Goal: Transaction & Acquisition: Purchase product/service

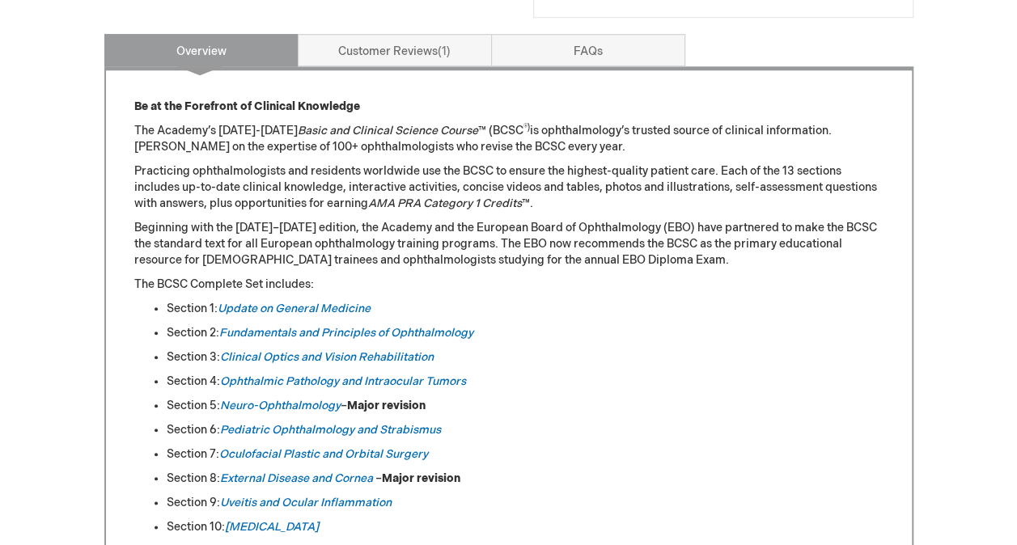
scroll to position [660, 0]
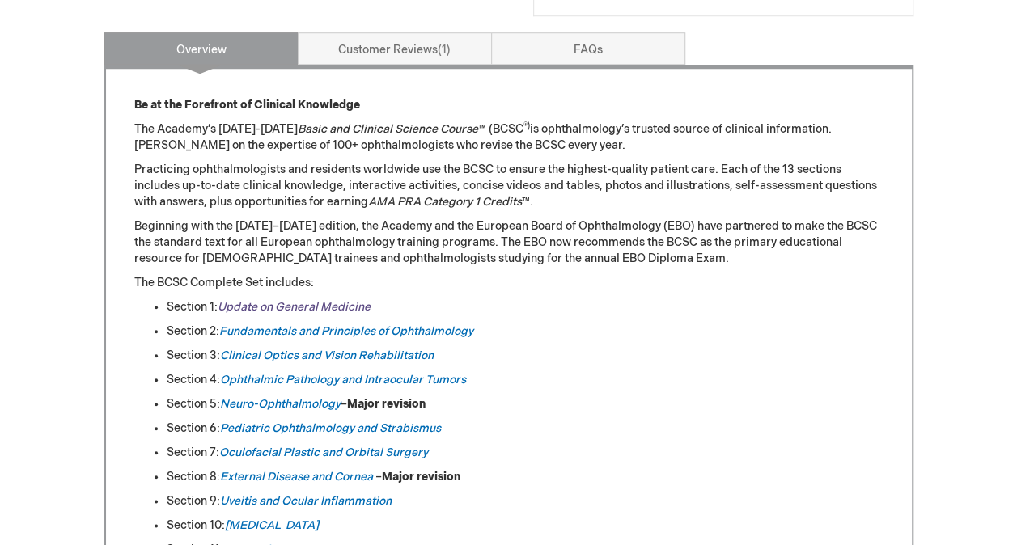
click at [252, 303] on link "Update on General Medicine" at bounding box center [294, 307] width 153 height 14
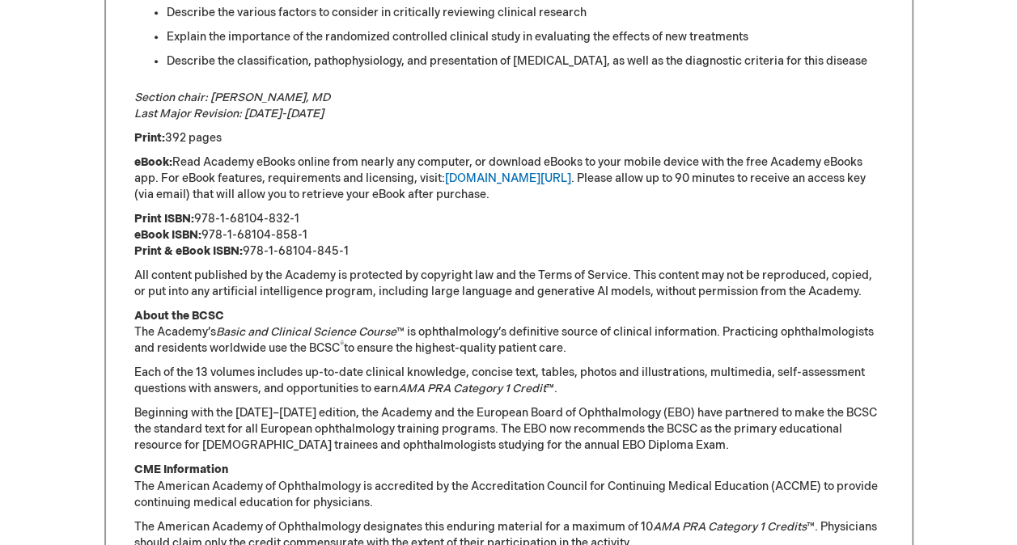
scroll to position [1047, 0]
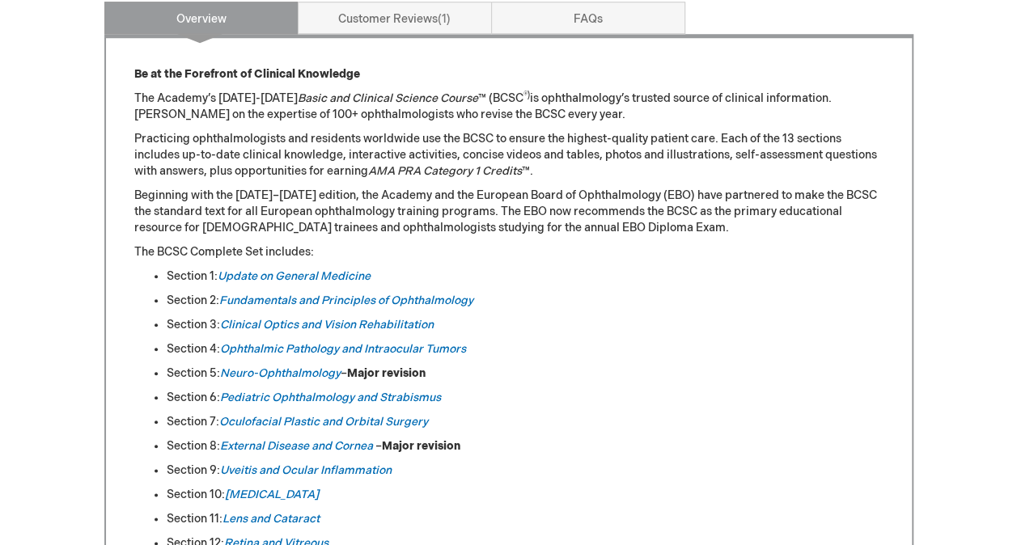
scroll to position [719, 0]
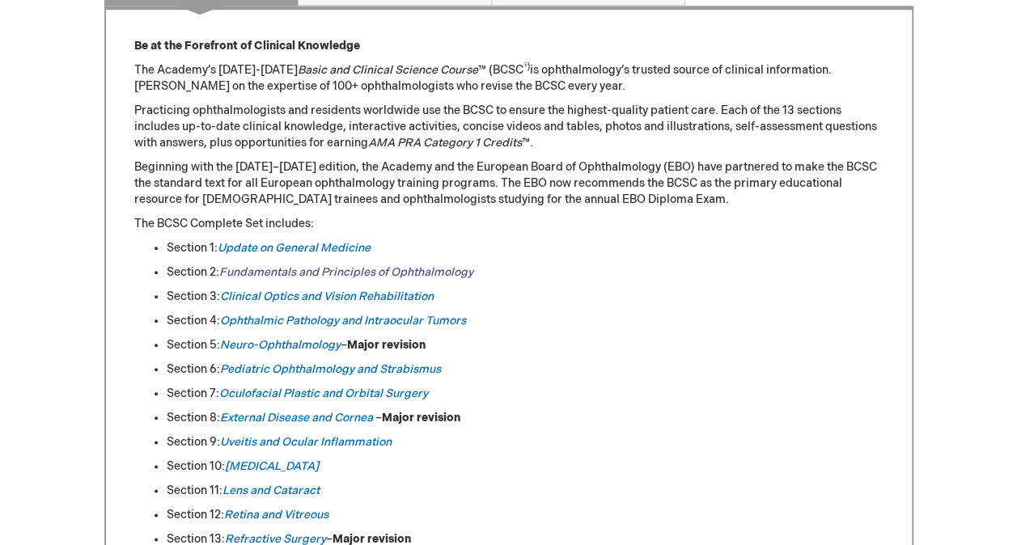
click at [244, 269] on link "Fundamentals and Principles of Ophthalmology" at bounding box center [346, 272] width 254 height 14
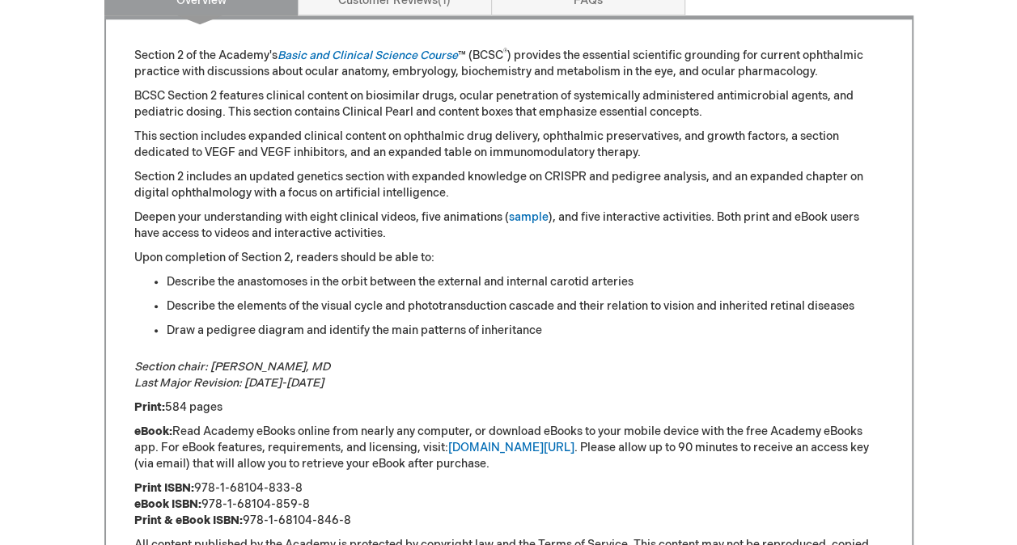
scroll to position [798, 0]
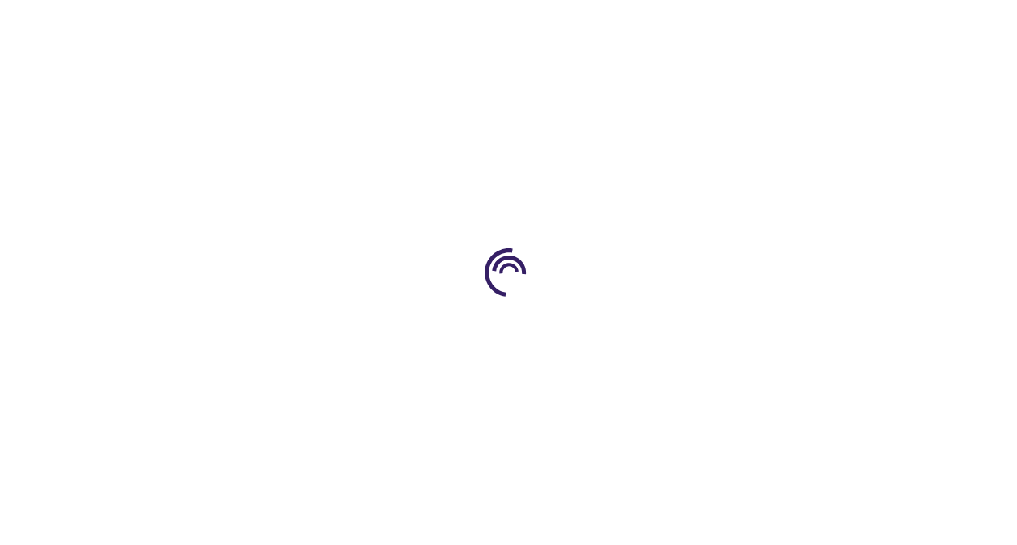
scroll to position [719, 0]
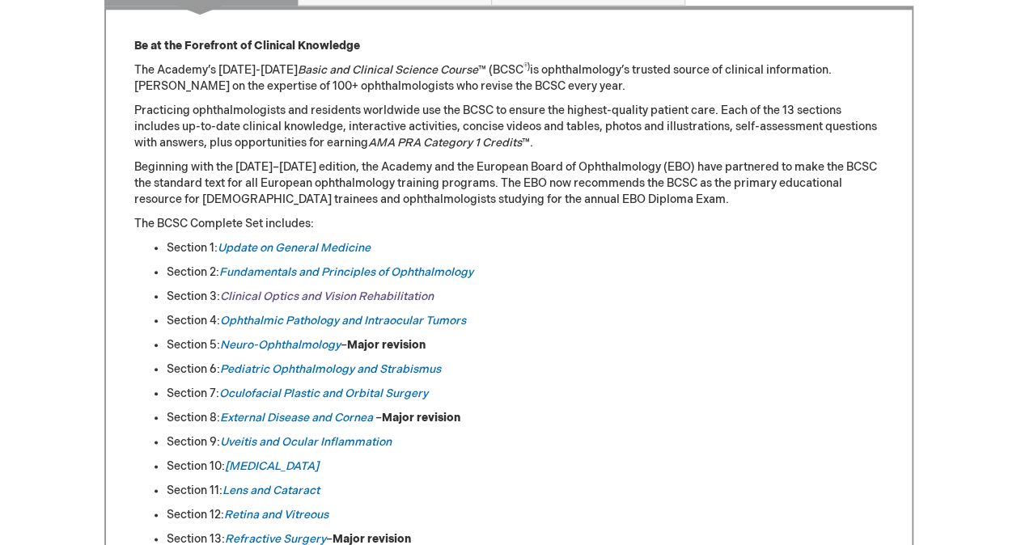
click at [240, 291] on link "Clinical Optics and Vision Rehabilitation" at bounding box center [327, 297] width 214 height 14
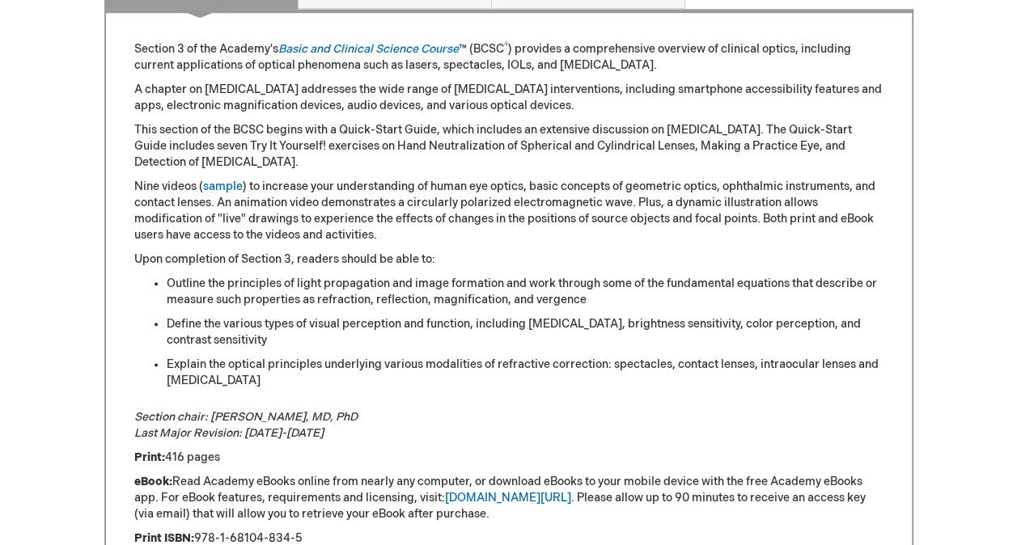
scroll to position [809, 0]
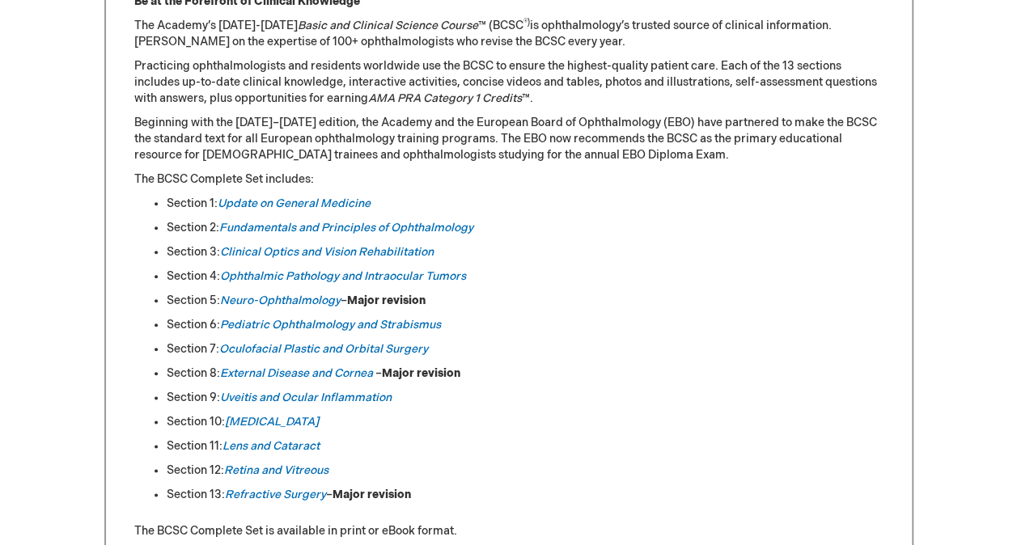
scroll to position [771, 0]
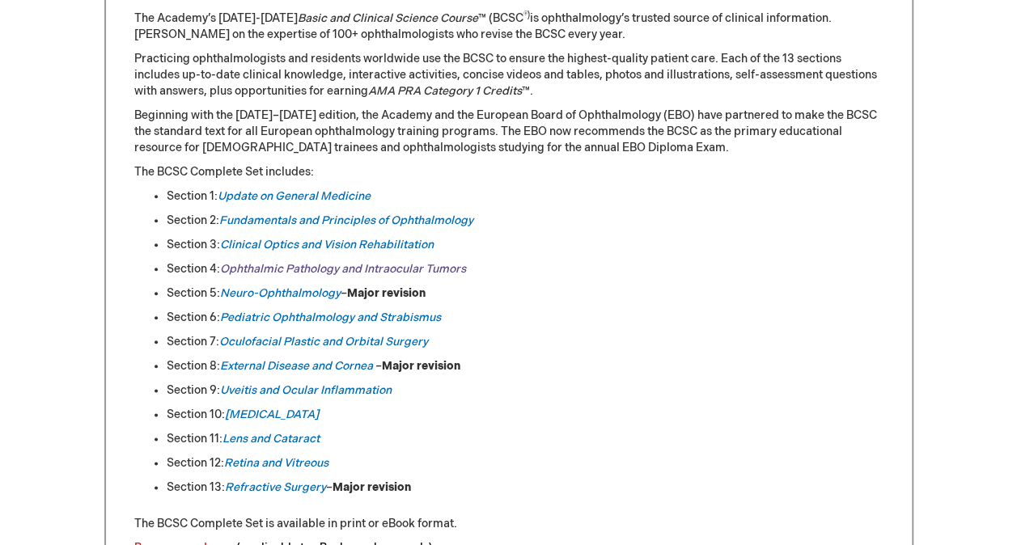
click at [254, 267] on em "Ophthalmic Pathology and Intraocular Tumors" at bounding box center [343, 269] width 246 height 14
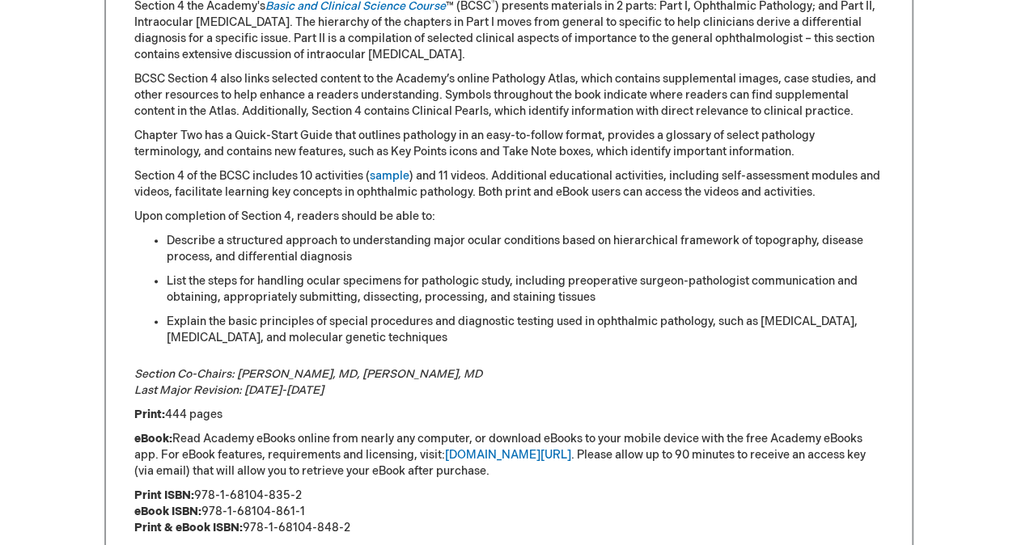
scroll to position [808, 0]
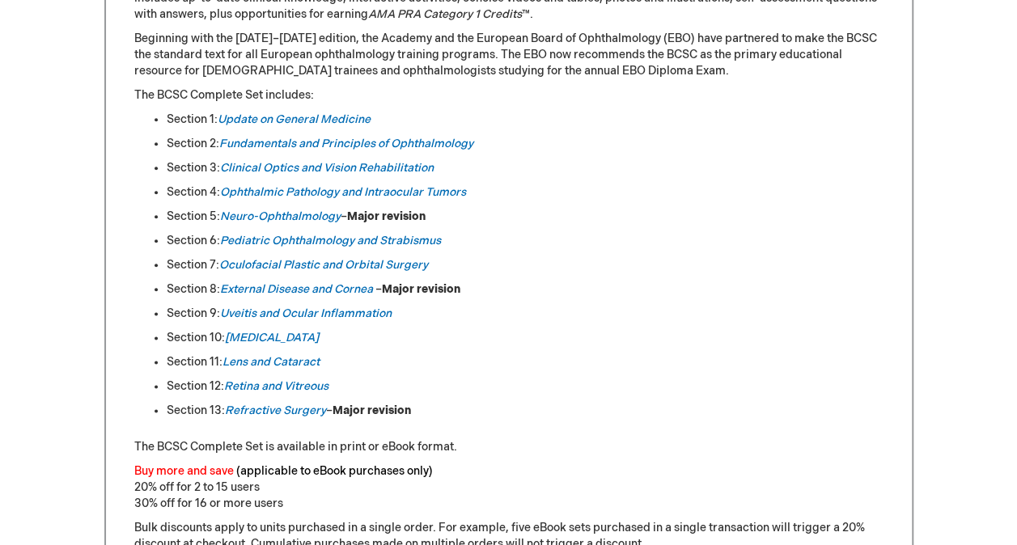
scroll to position [853, 0]
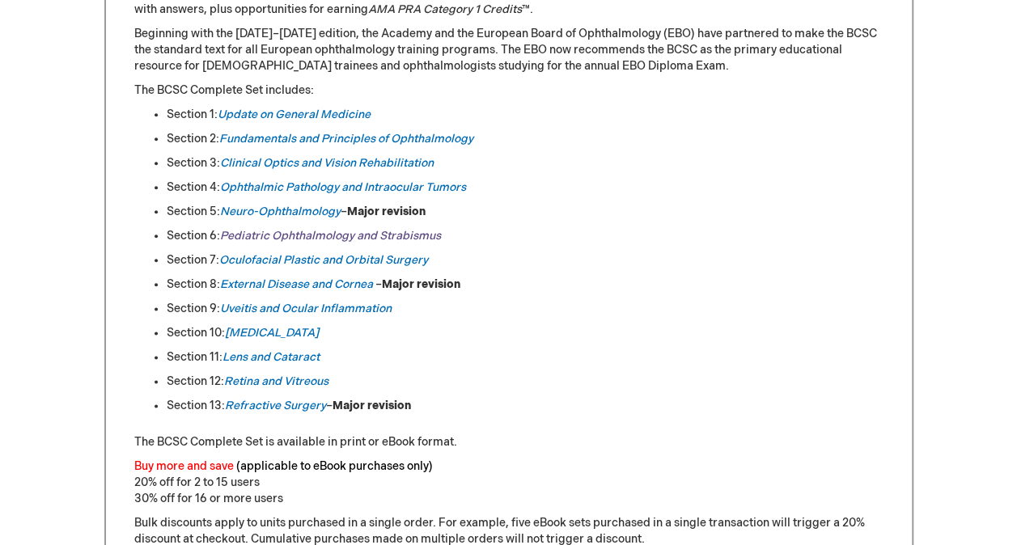
click at [261, 238] on link "Pediatric Ophthalmology and Strabismus" at bounding box center [330, 236] width 221 height 14
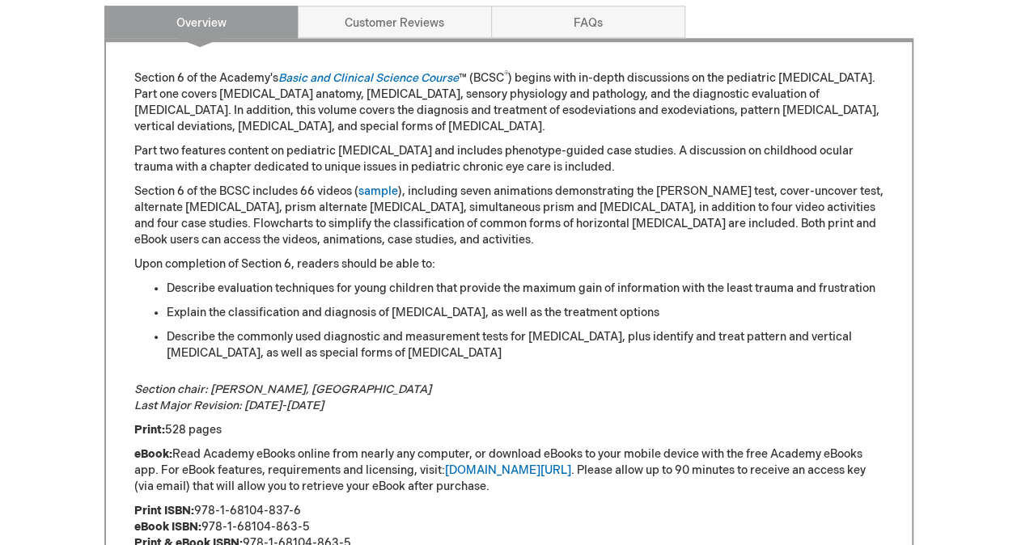
scroll to position [780, 0]
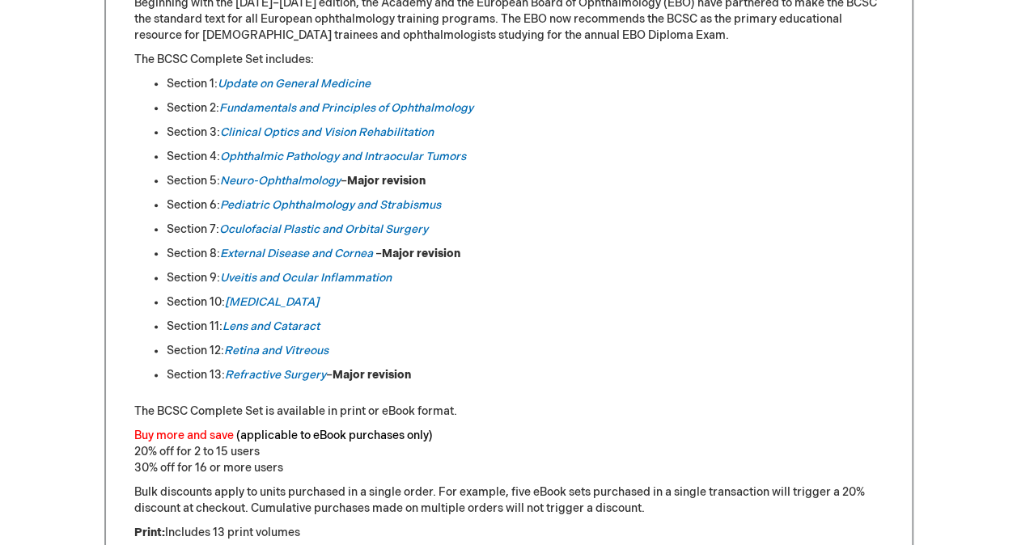
scroll to position [888, 0]
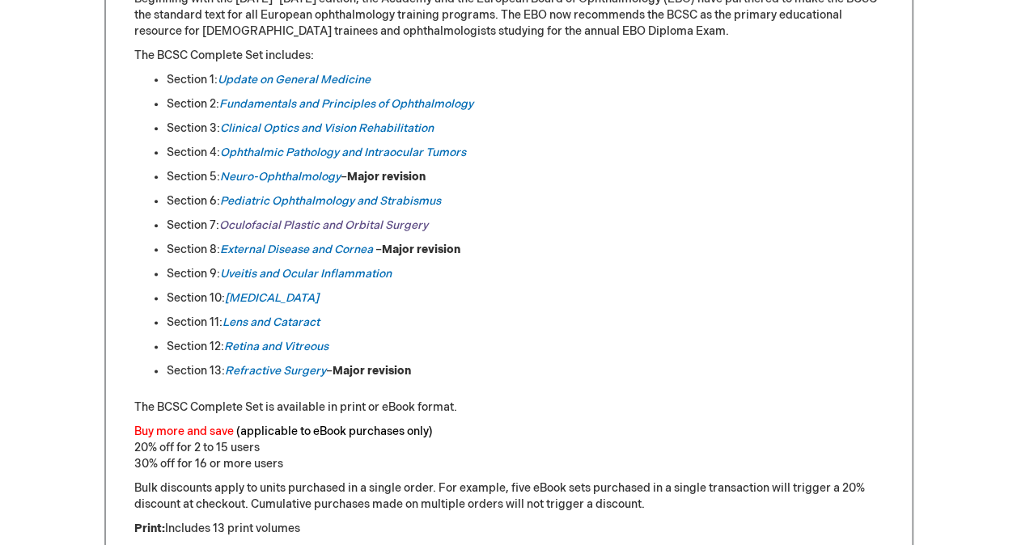
click at [251, 222] on link "Oculofacial Plastic and Orbital Surgery" at bounding box center [323, 225] width 209 height 14
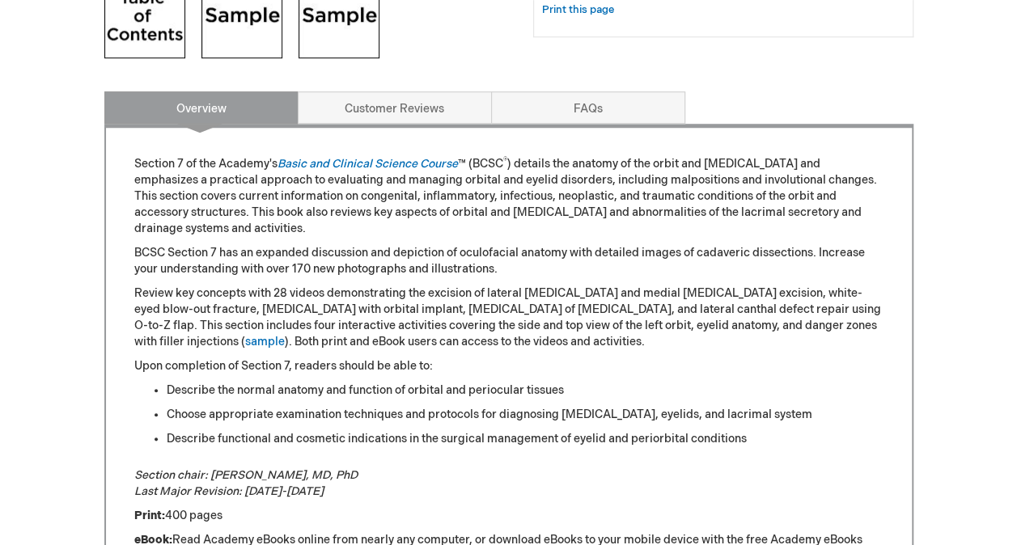
scroll to position [704, 0]
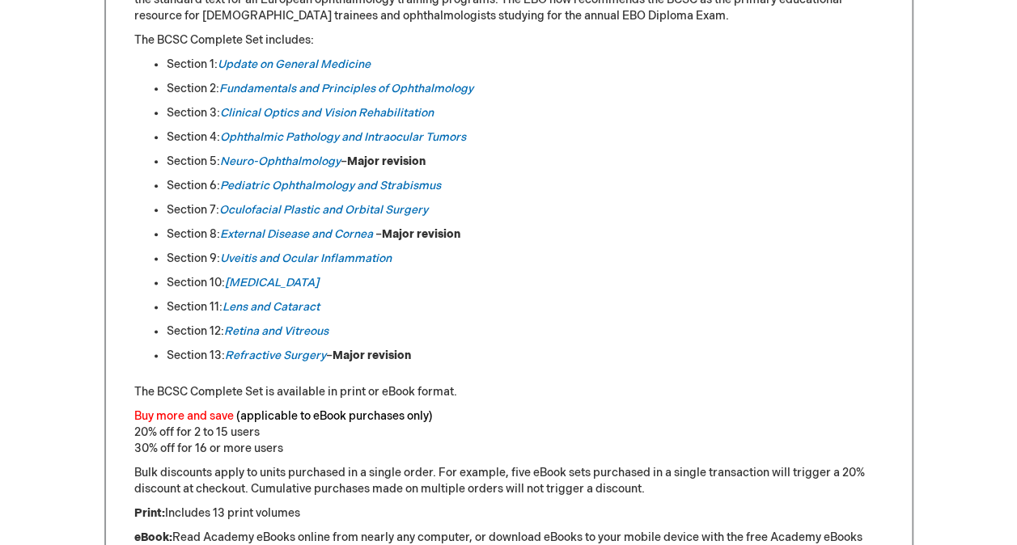
scroll to position [905, 0]
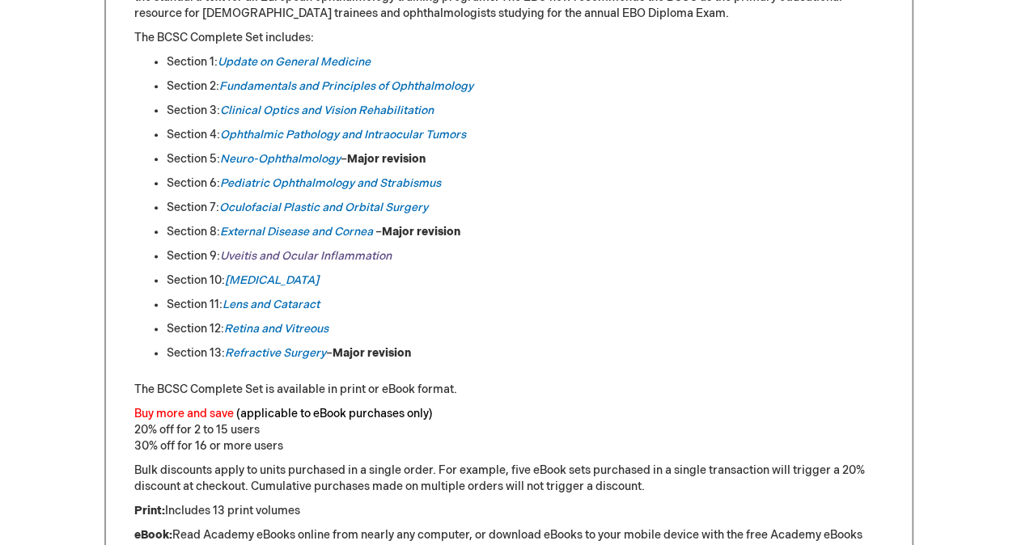
click at [255, 249] on link "Uveitis and Ocular Inflammation" at bounding box center [306, 256] width 172 height 14
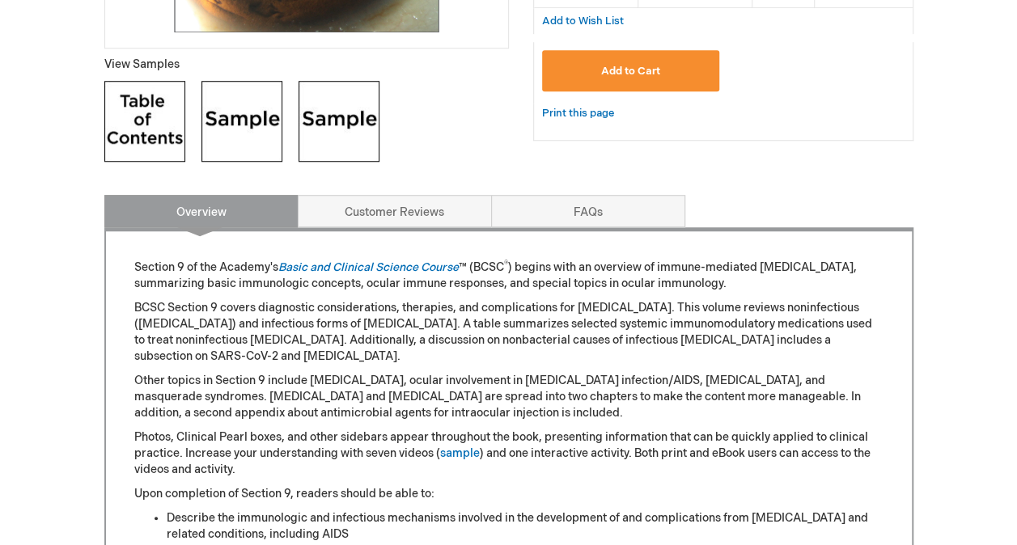
scroll to position [600, 0]
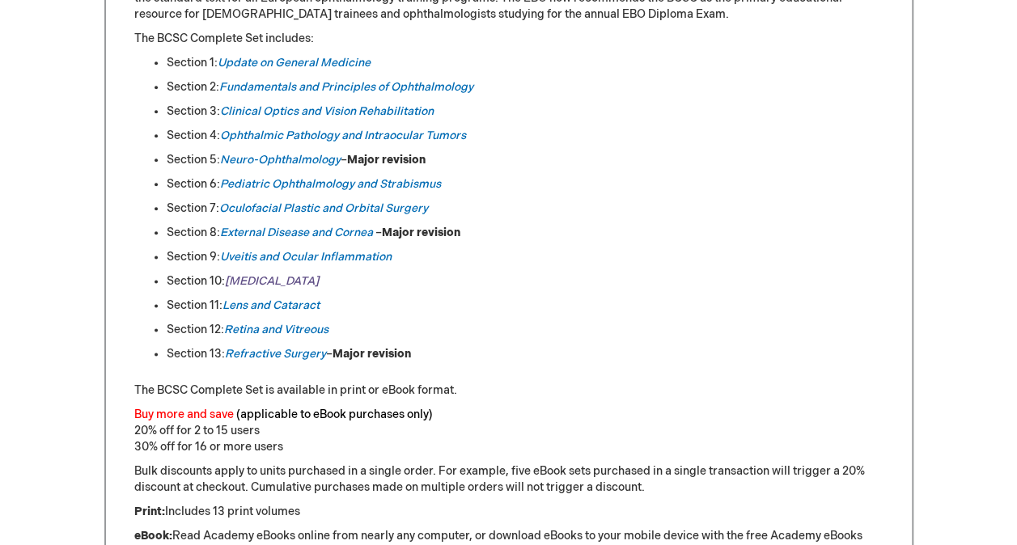
click at [243, 282] on em "[MEDICAL_DATA]" at bounding box center [272, 281] width 94 height 14
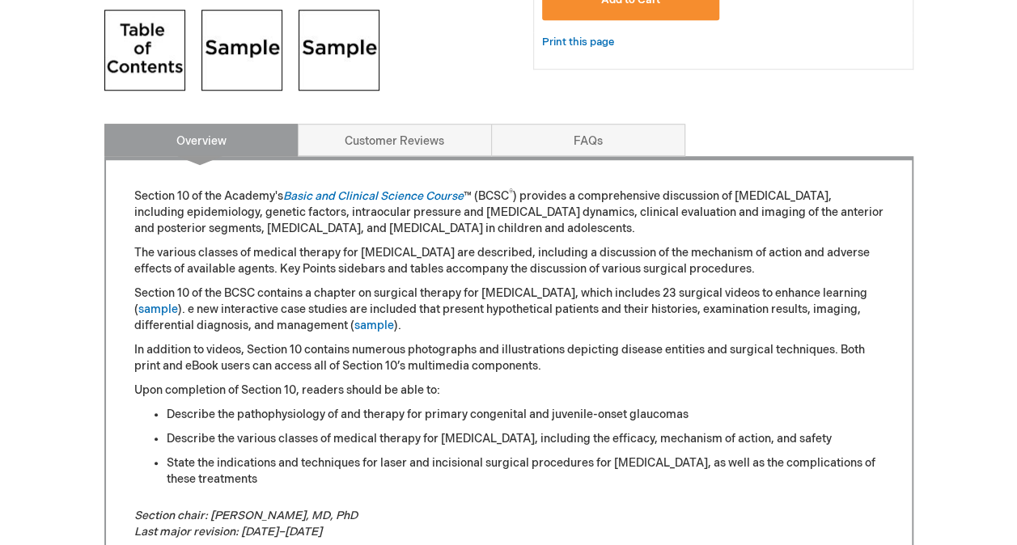
scroll to position [671, 0]
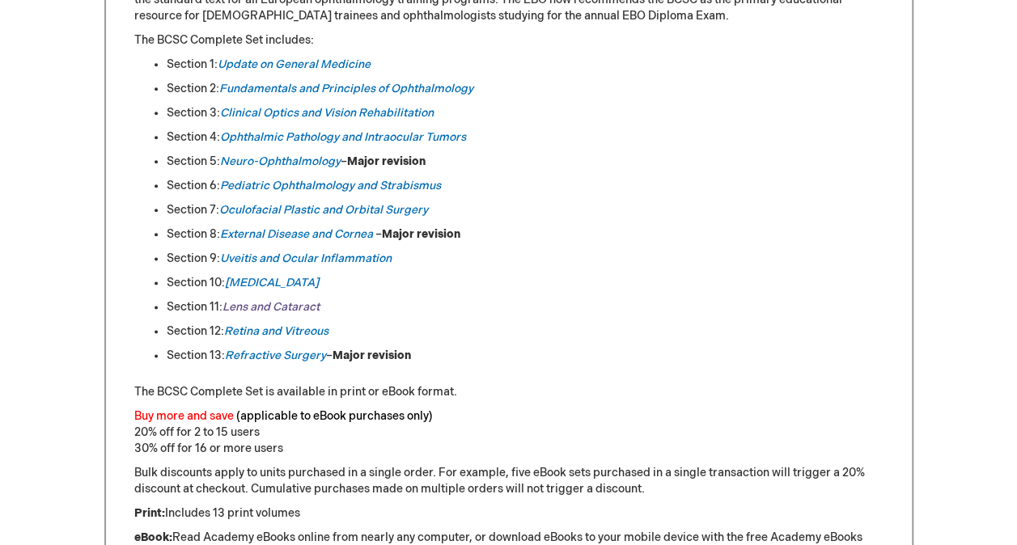
click at [248, 303] on em "Lens and Cataract" at bounding box center [271, 307] width 97 height 14
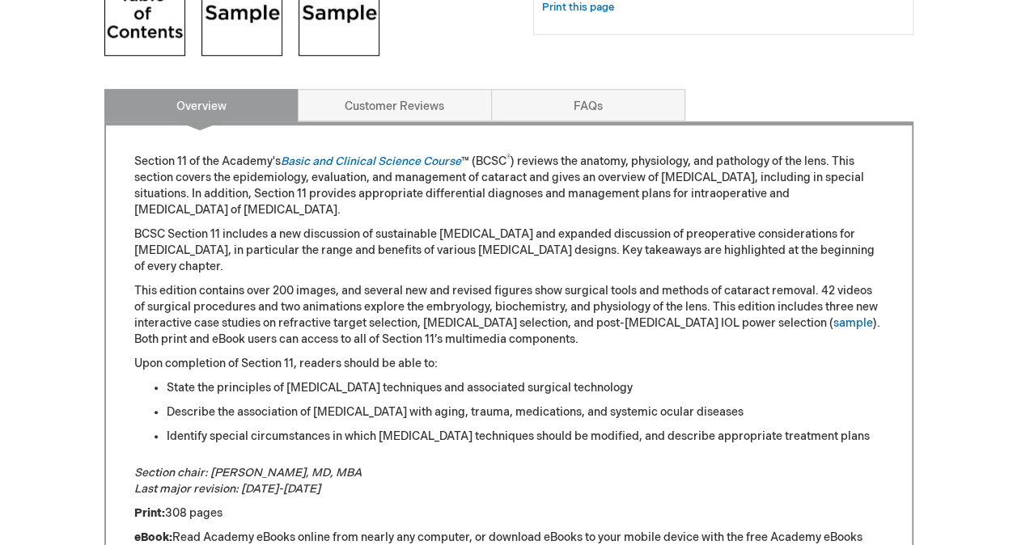
scroll to position [704, 0]
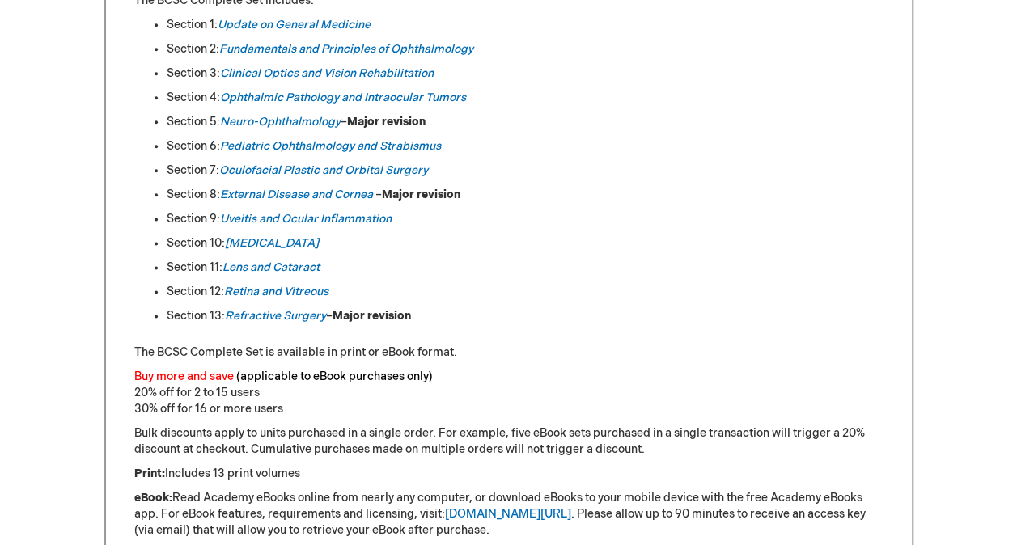
scroll to position [951, 0]
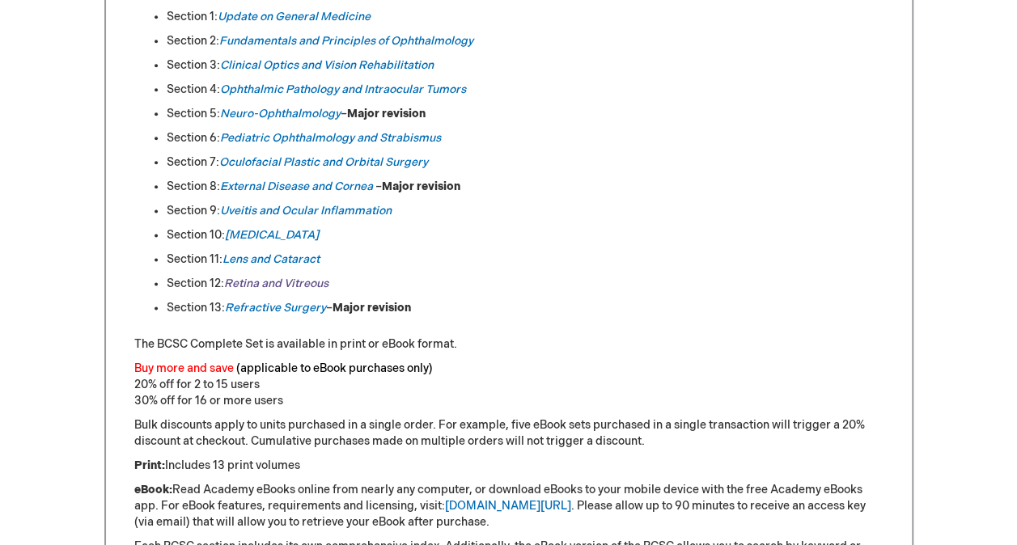
click at [241, 282] on link "Retina and Vitreous" at bounding box center [276, 284] width 104 height 14
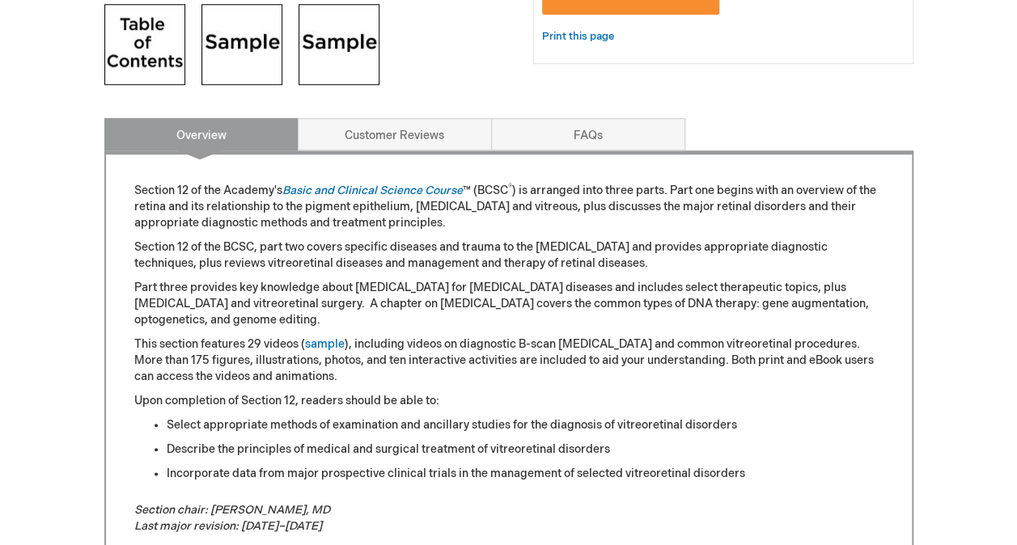
scroll to position [676, 0]
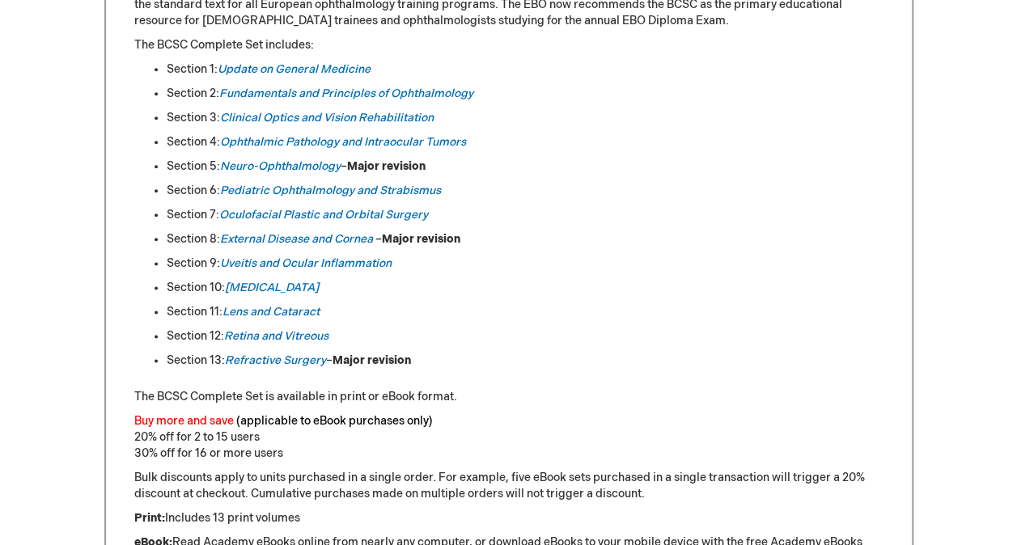
scroll to position [895, 0]
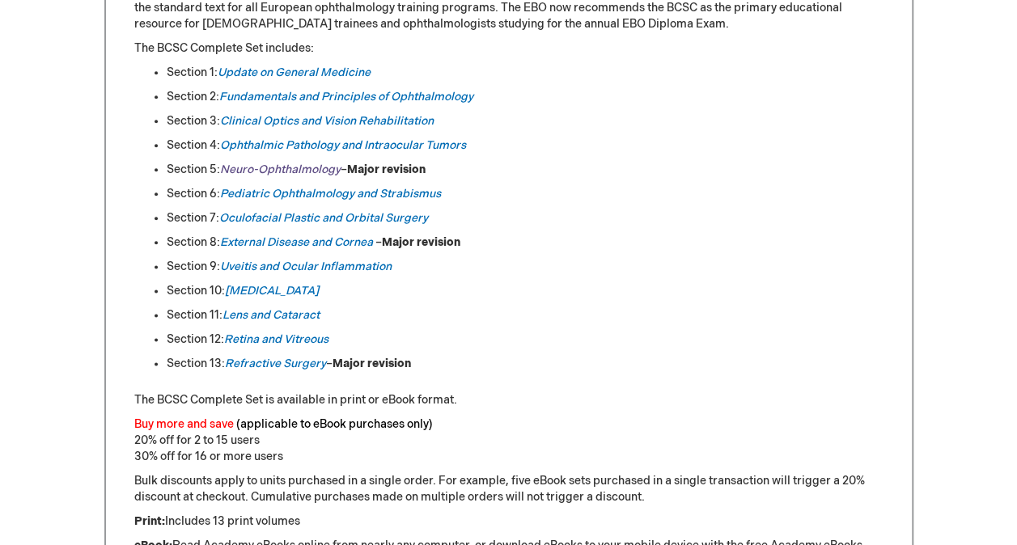
click at [256, 166] on em "Neuro-Ophthalmology" at bounding box center [280, 170] width 121 height 14
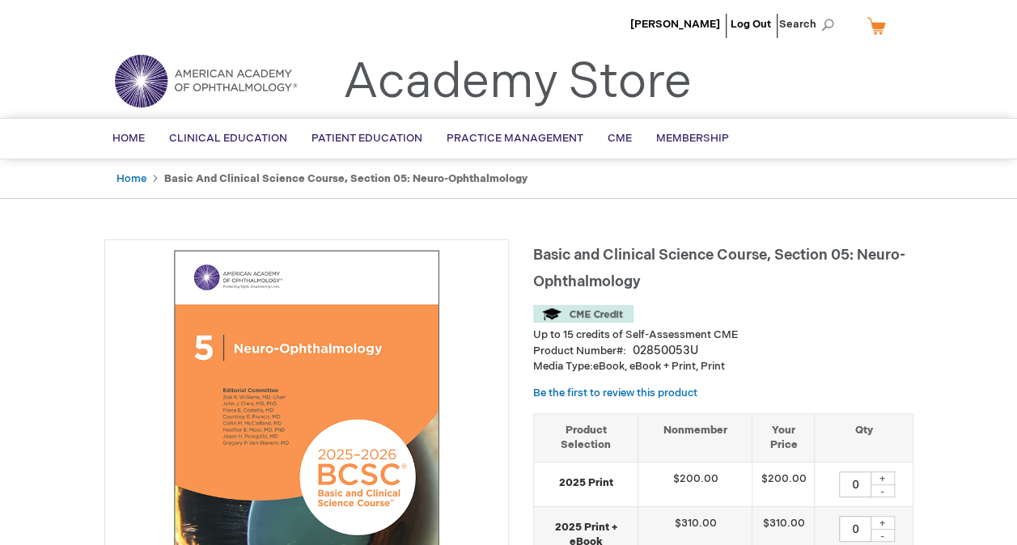
click at [874, 29] on link "My Cart" at bounding box center [882, 25] width 39 height 28
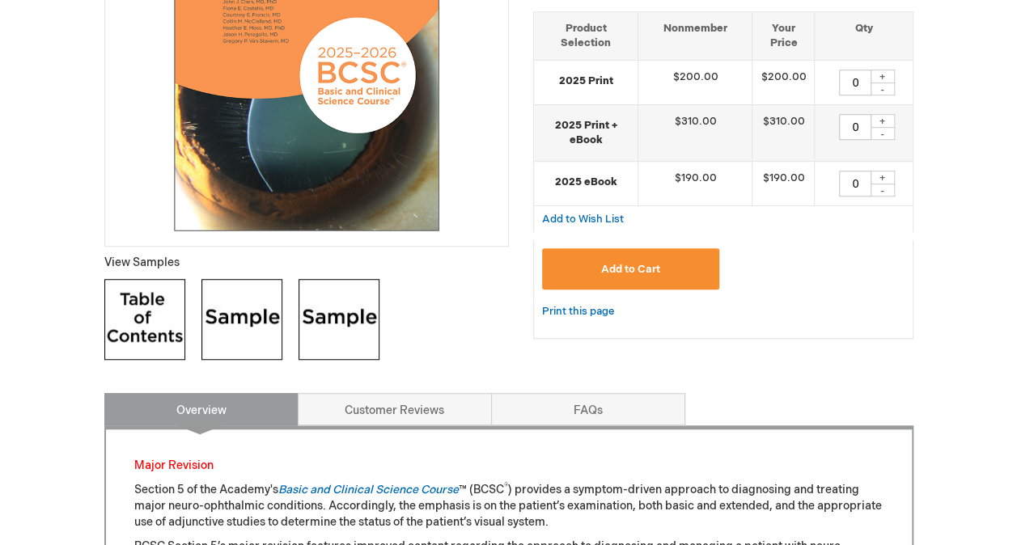
scroll to position [401, 0]
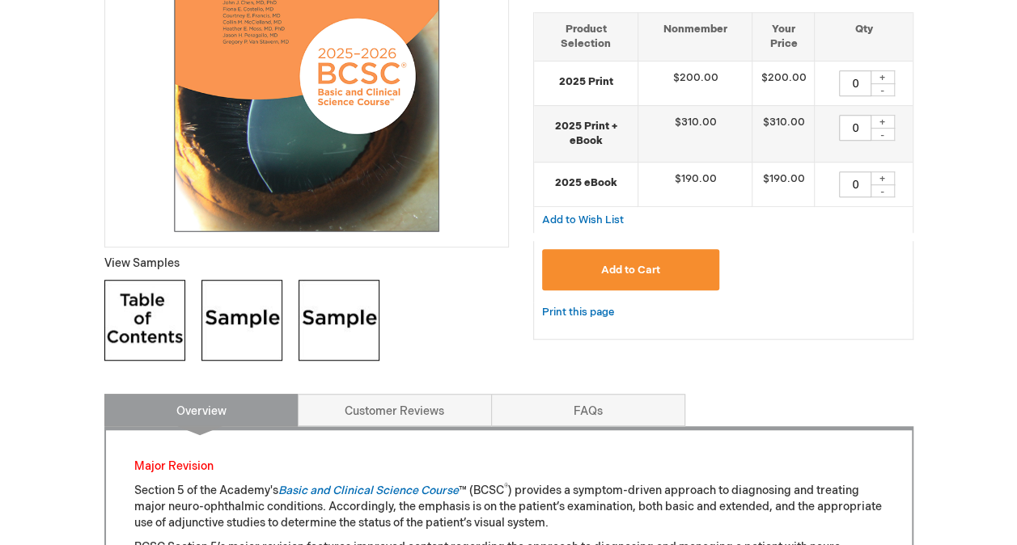
click at [884, 174] on div "+" at bounding box center [883, 179] width 24 height 14
type input "1"
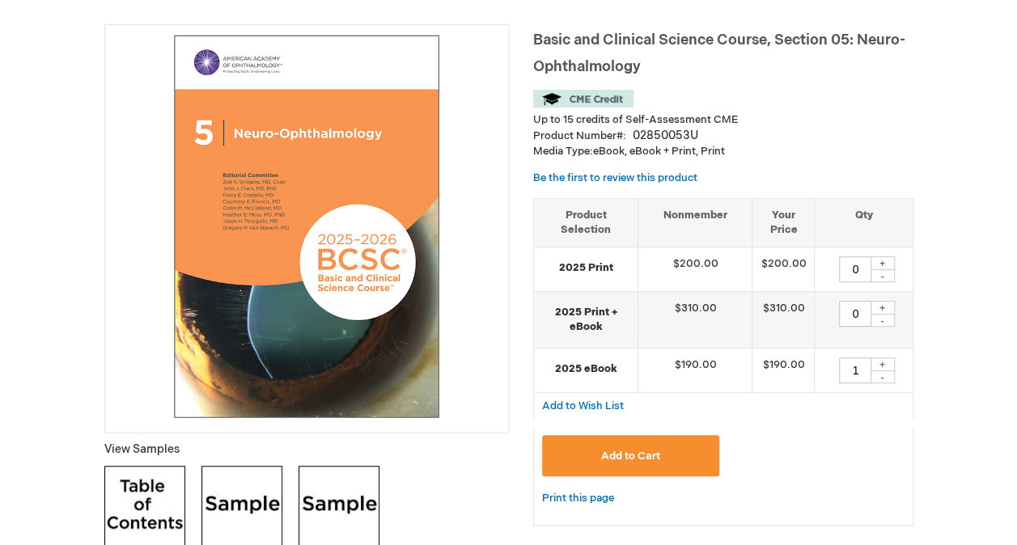
scroll to position [231, 0]
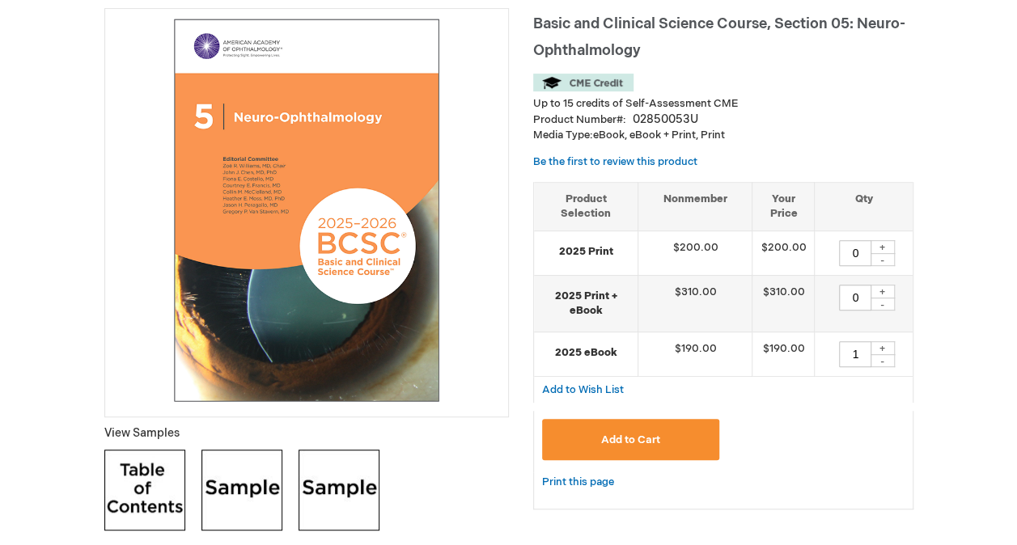
click at [673, 437] on button "Add to Cart" at bounding box center [631, 439] width 178 height 41
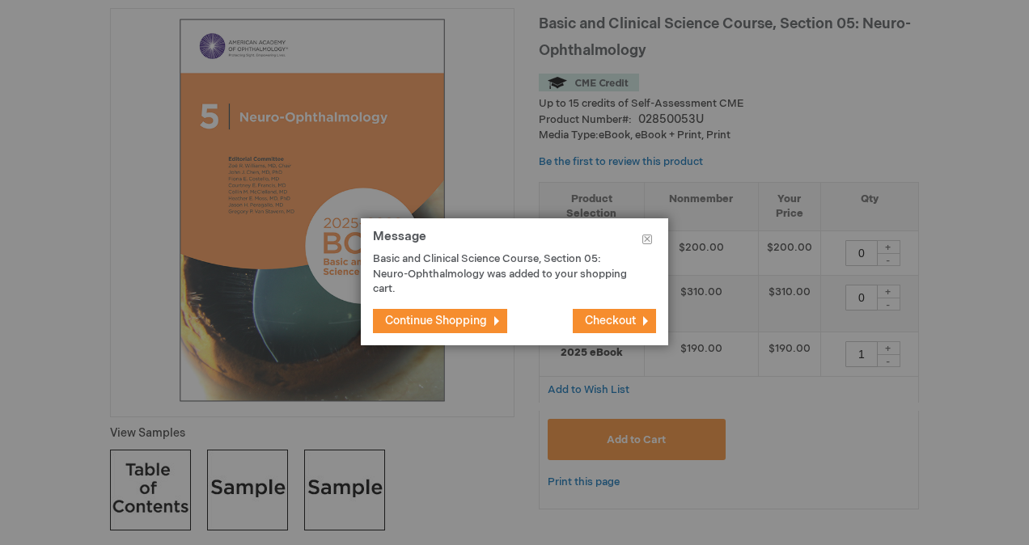
click at [471, 321] on span "Continue Shopping" at bounding box center [436, 321] width 102 height 14
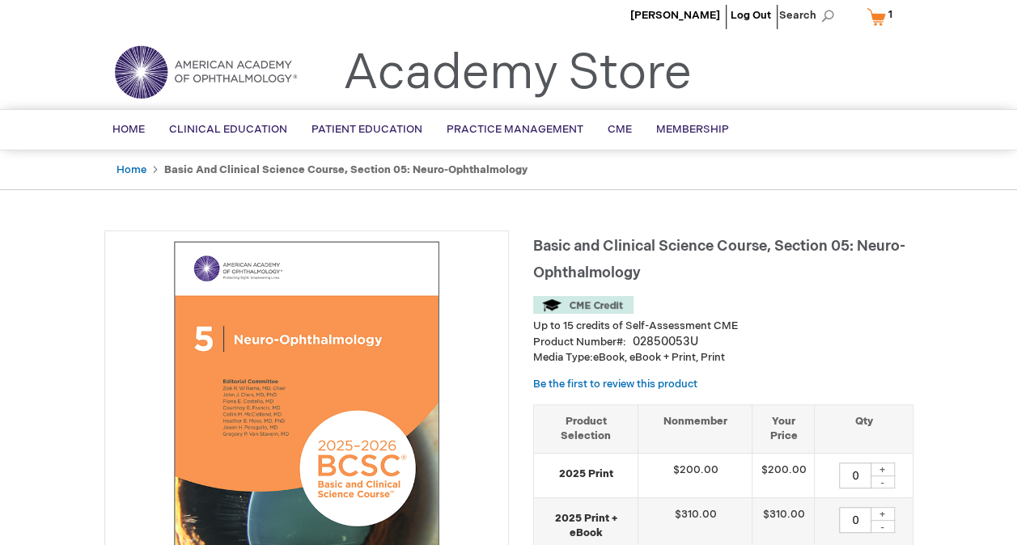
scroll to position [0, 0]
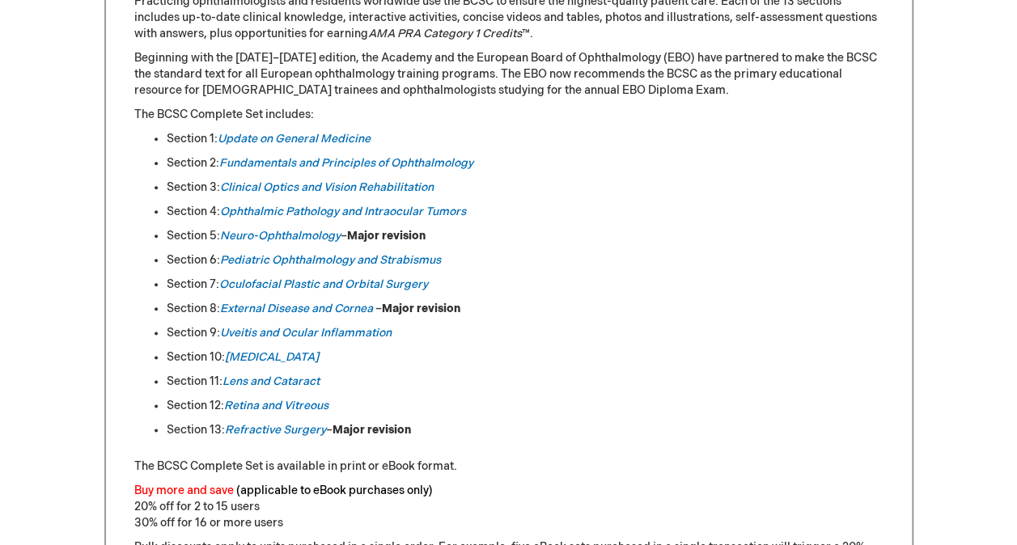
scroll to position [833, 0]
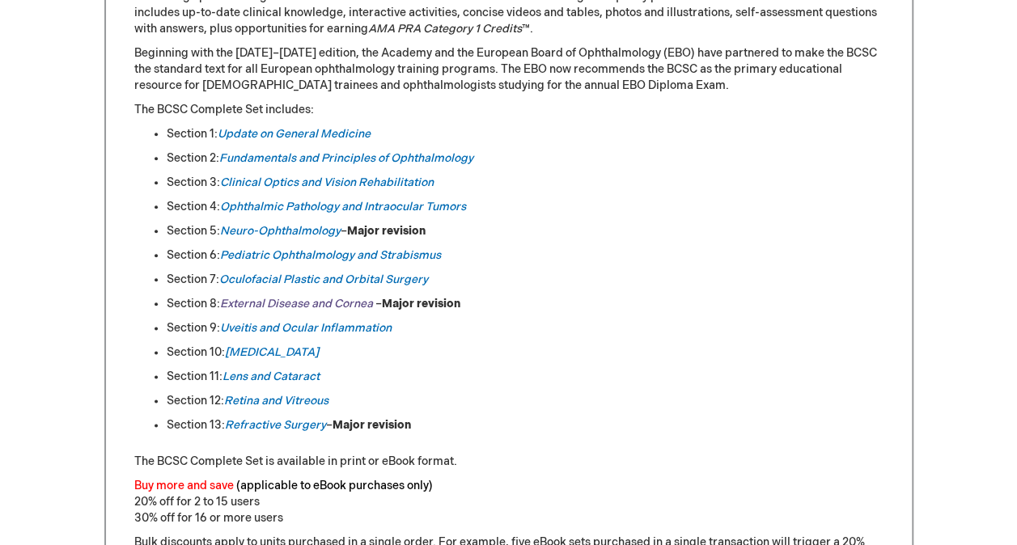
click at [358, 302] on em "External Disease and Cornea" at bounding box center [296, 304] width 153 height 14
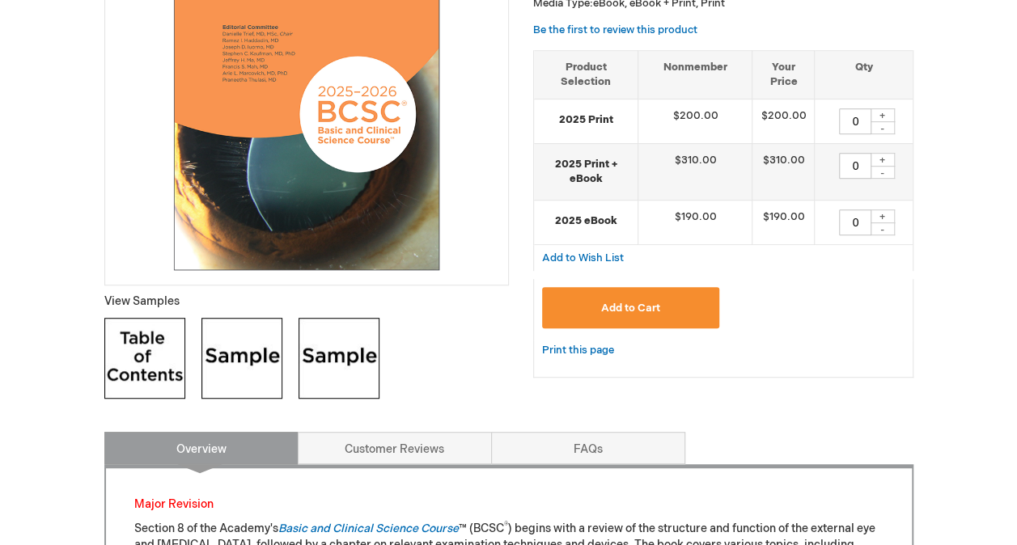
scroll to position [364, 0]
click at [882, 214] on div "+" at bounding box center [883, 216] width 24 height 14
type input "1"
click at [617, 306] on span "Add to Cart" at bounding box center [630, 307] width 59 height 13
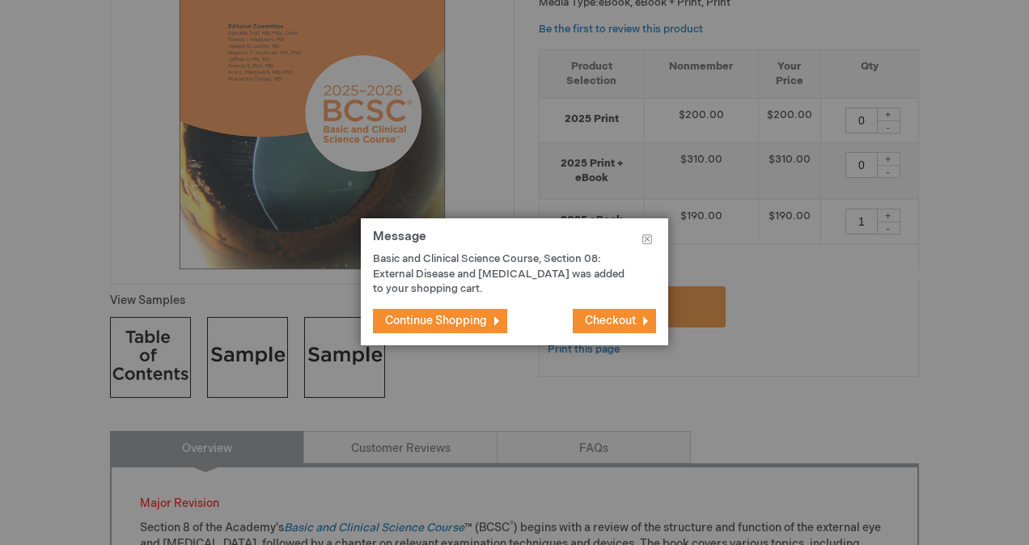
click at [476, 319] on span "Continue Shopping" at bounding box center [436, 321] width 102 height 14
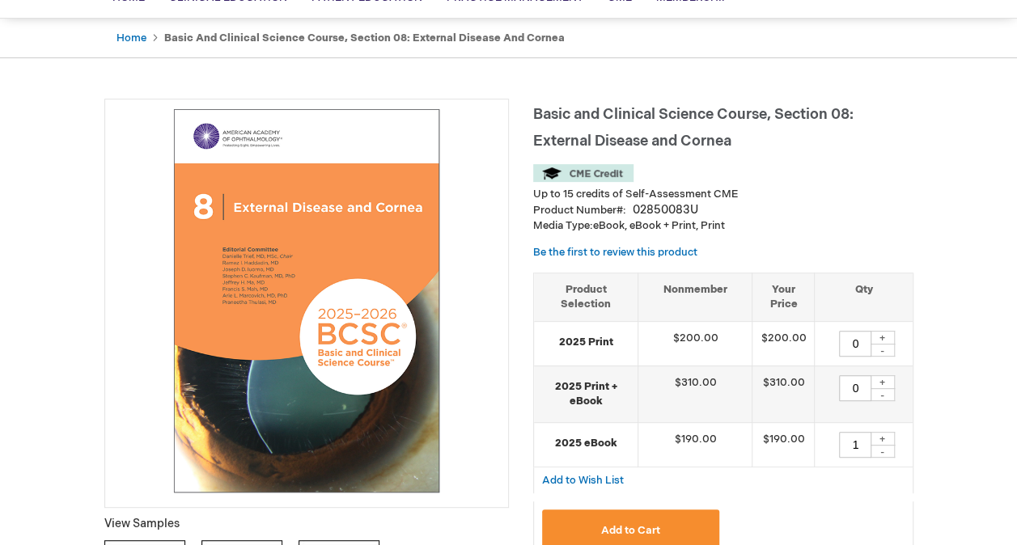
scroll to position [0, 0]
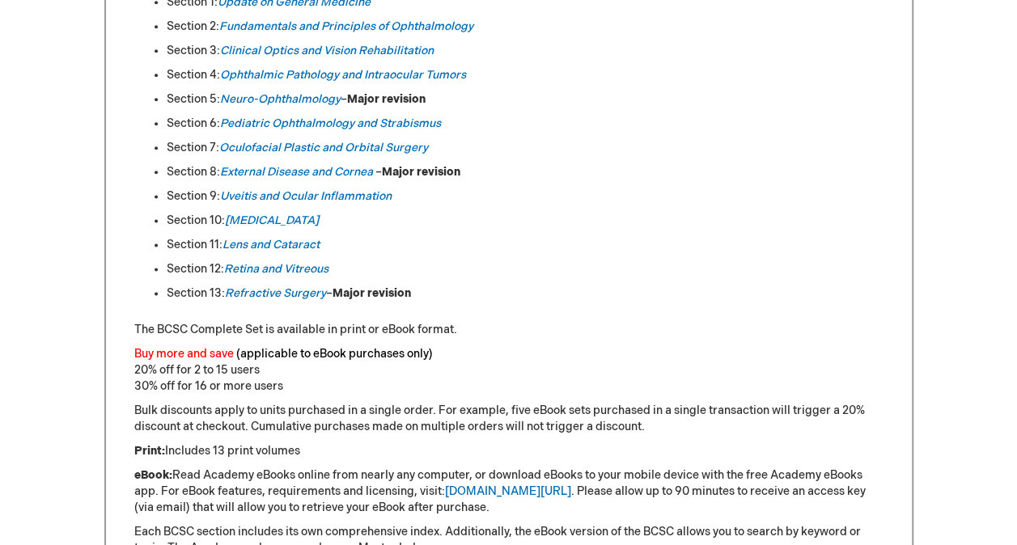
scroll to position [966, 0]
click at [254, 290] on em "Refractive Surgery" at bounding box center [275, 293] width 101 height 14
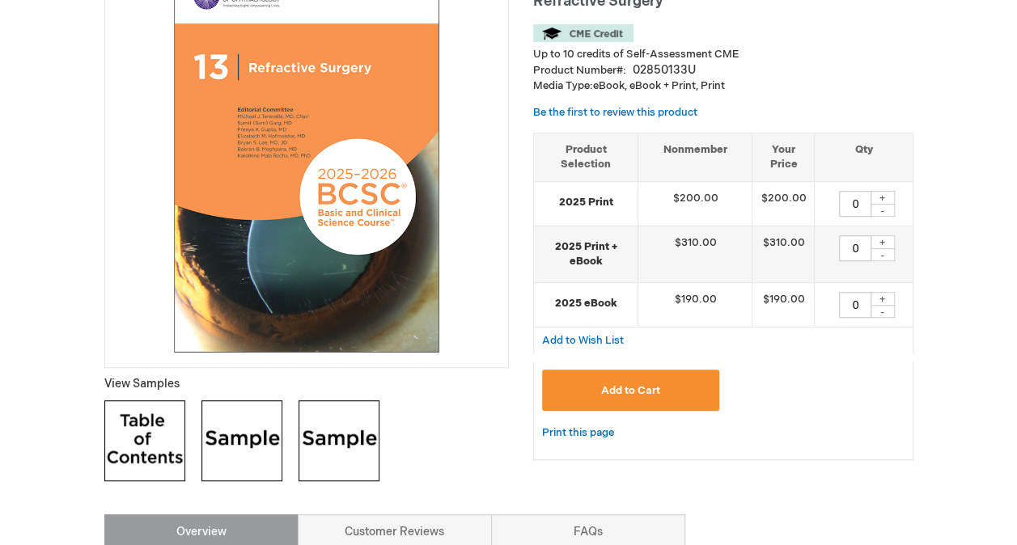
scroll to position [285, 0]
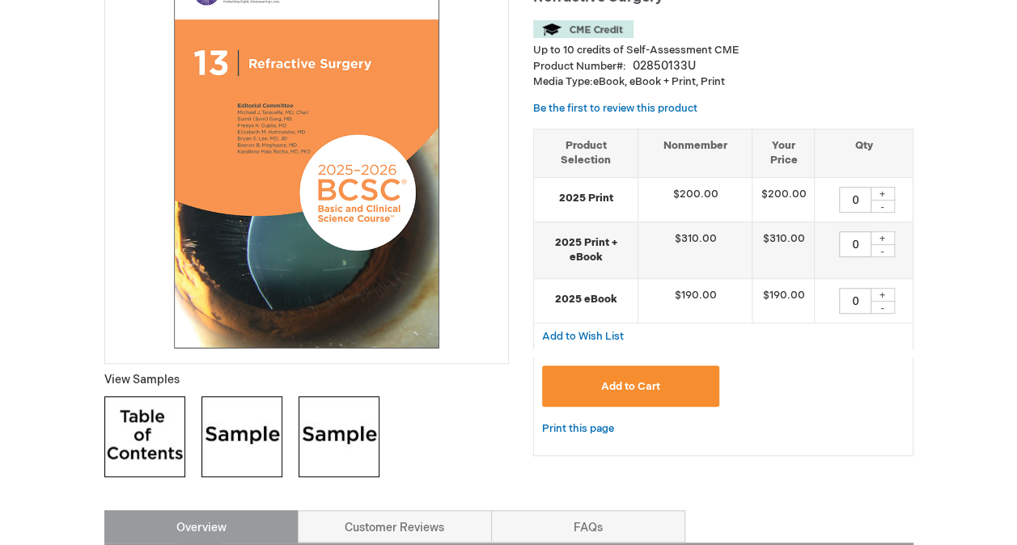
click at [678, 371] on button "Add to Cart" at bounding box center [631, 386] width 178 height 41
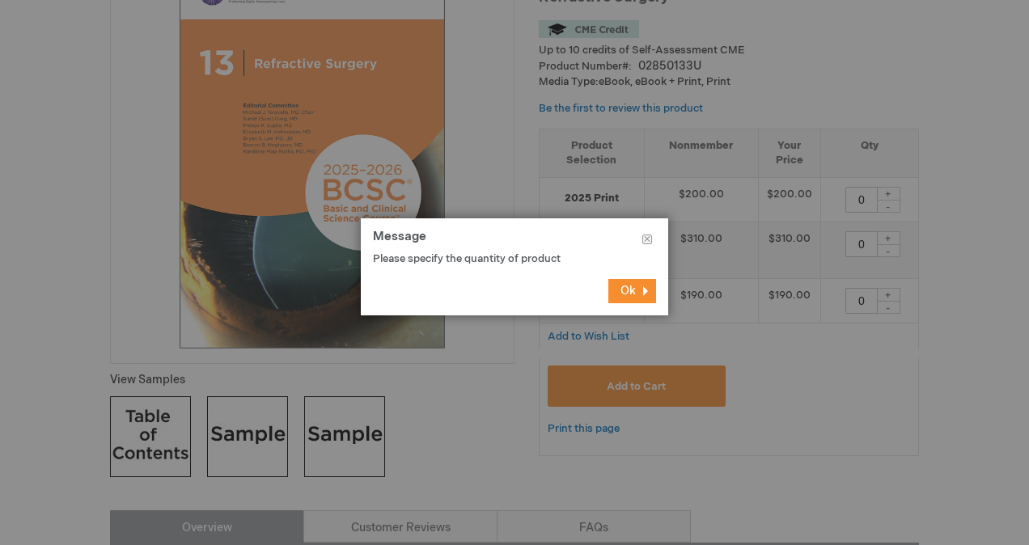
click at [621, 288] on span "Ok" at bounding box center [628, 291] width 15 height 14
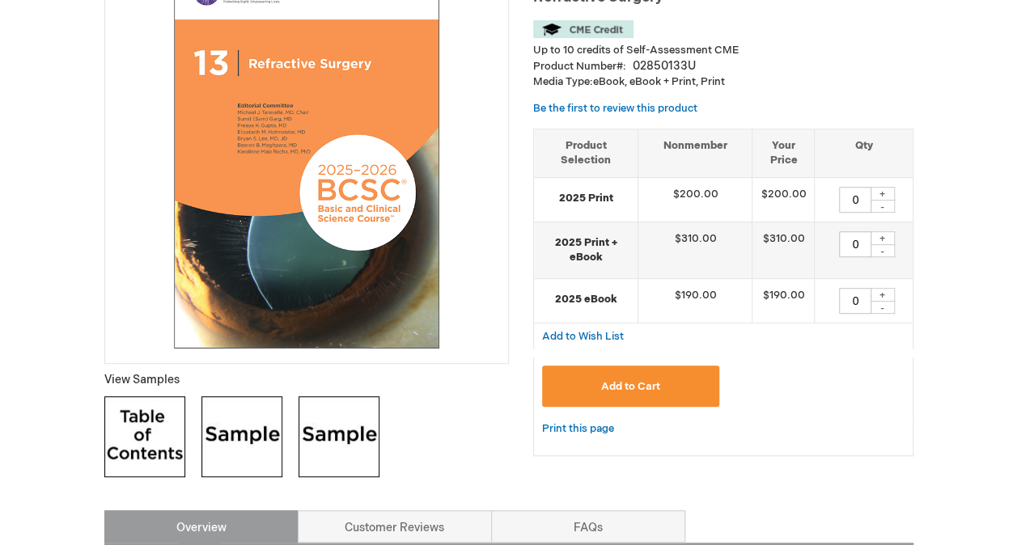
click at [882, 293] on div "+" at bounding box center [883, 295] width 24 height 14
type input "1"
click at [596, 377] on button "Add to Cart" at bounding box center [631, 386] width 178 height 41
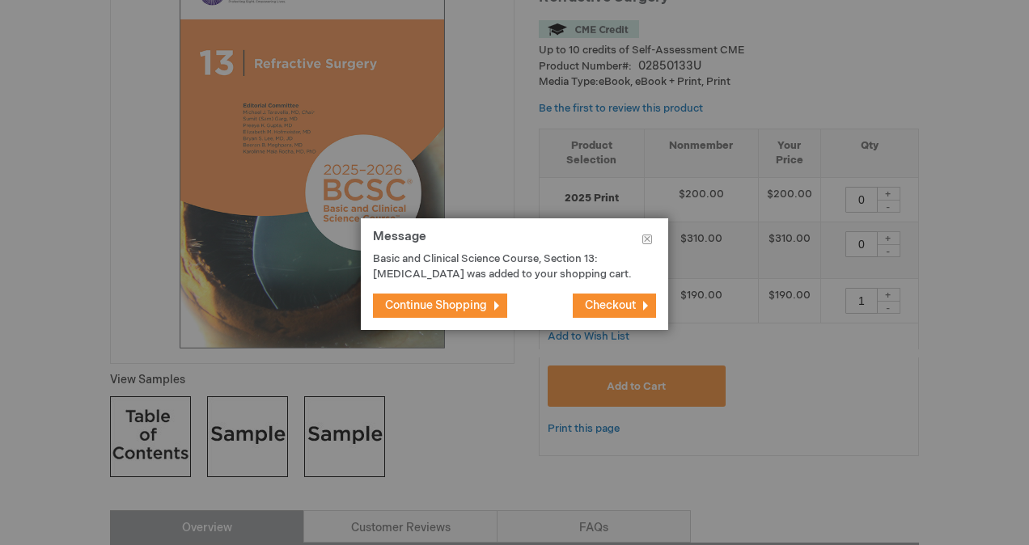
click at [476, 312] on span "Continue Shopping" at bounding box center [436, 306] width 102 height 14
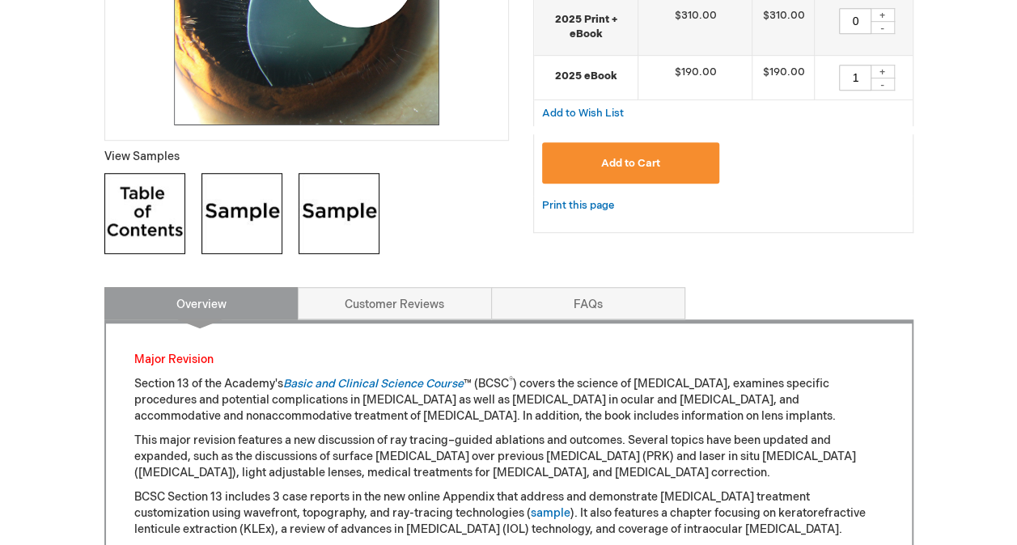
scroll to position [499, 0]
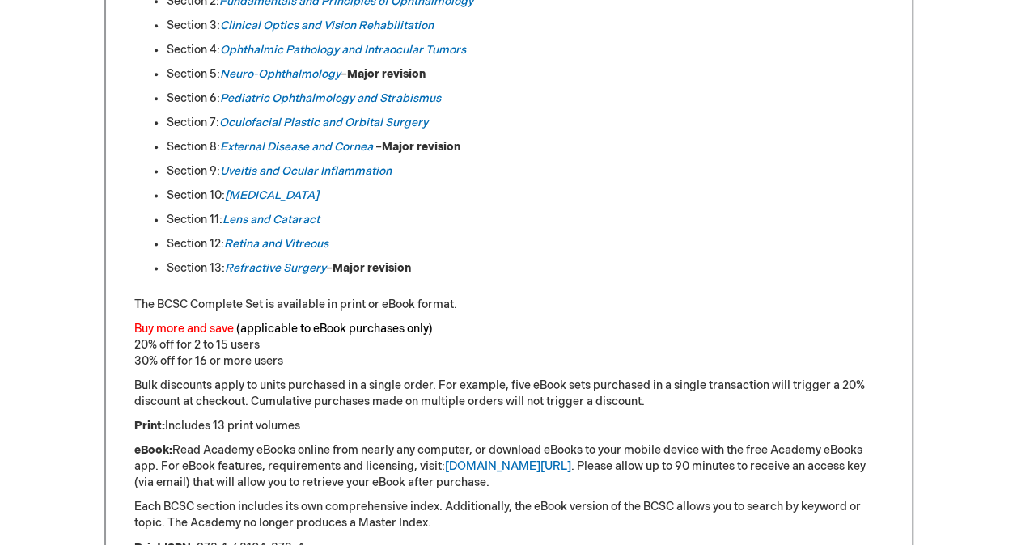
scroll to position [988, 0]
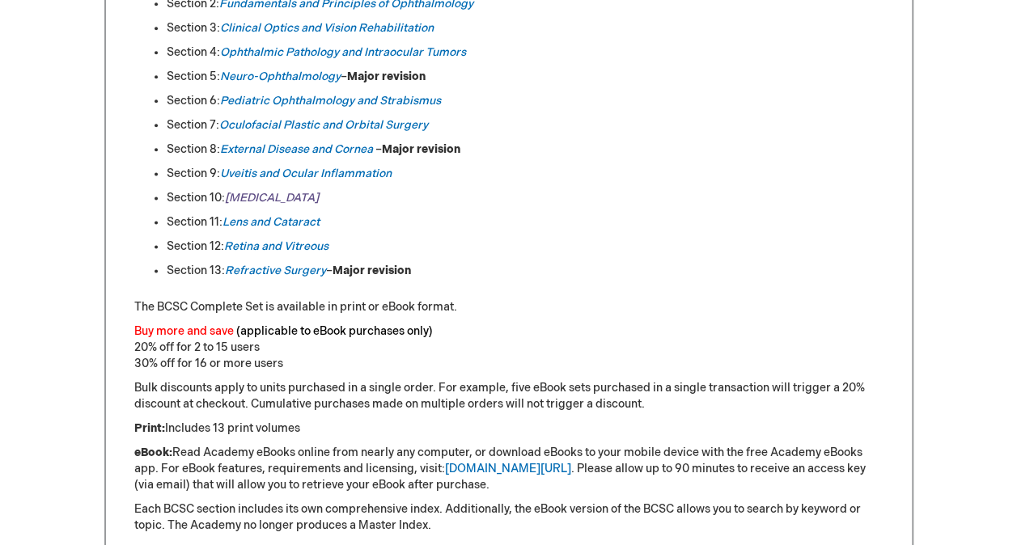
click at [243, 196] on em "[MEDICAL_DATA]" at bounding box center [272, 198] width 94 height 14
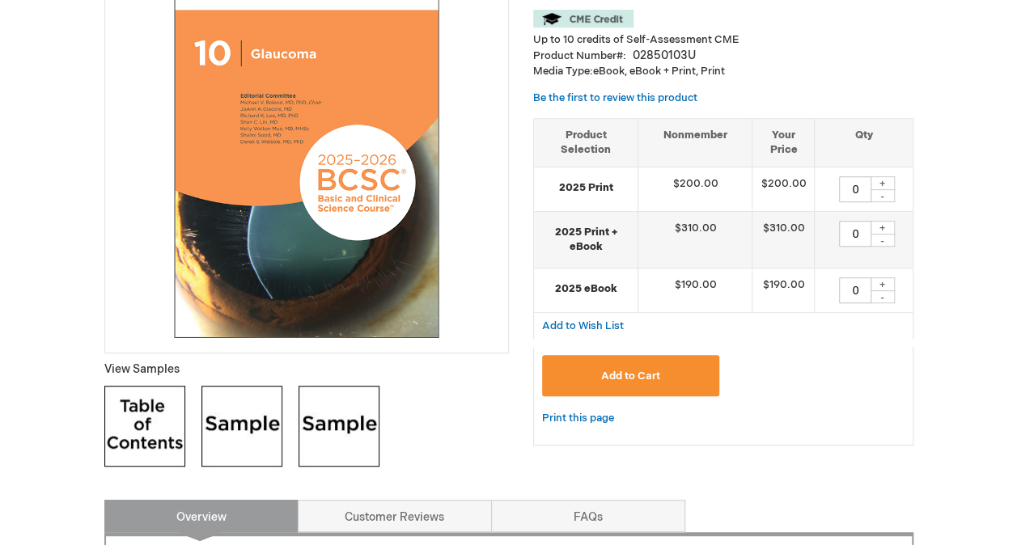
scroll to position [290, 0]
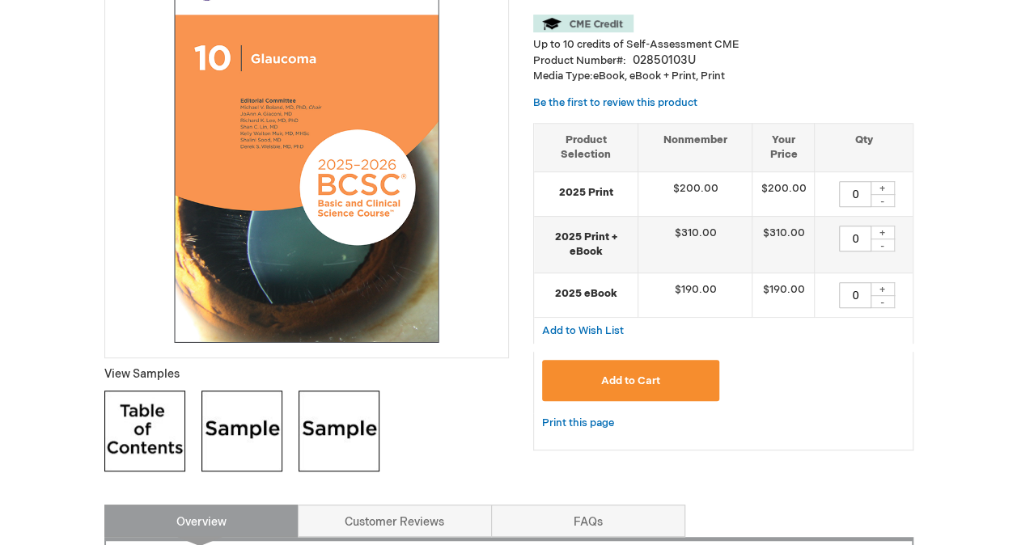
click at [885, 282] on div "+" at bounding box center [883, 289] width 24 height 14
type input "1"
click at [617, 375] on span "Add to Cart" at bounding box center [630, 381] width 59 height 13
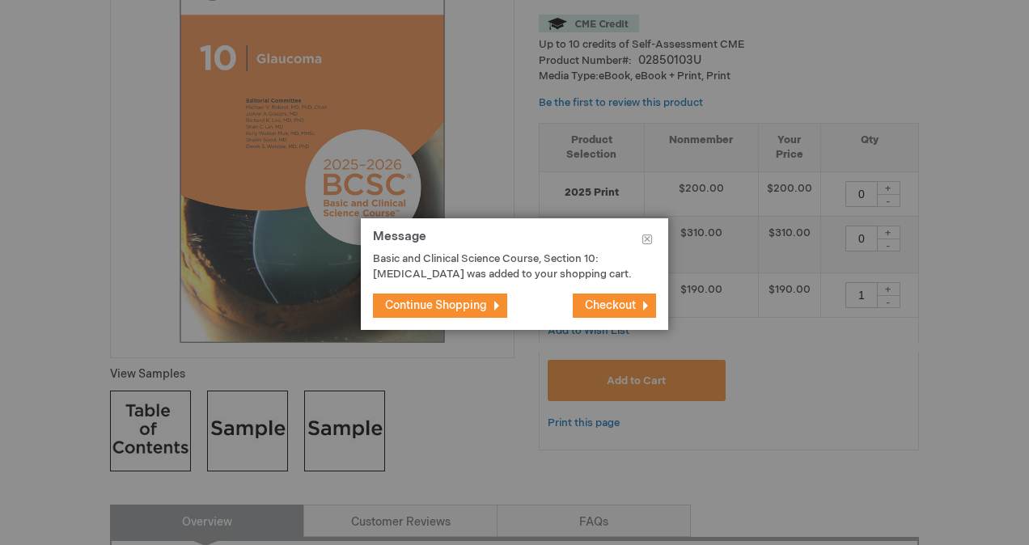
click at [469, 307] on span "Continue Shopping" at bounding box center [436, 306] width 102 height 14
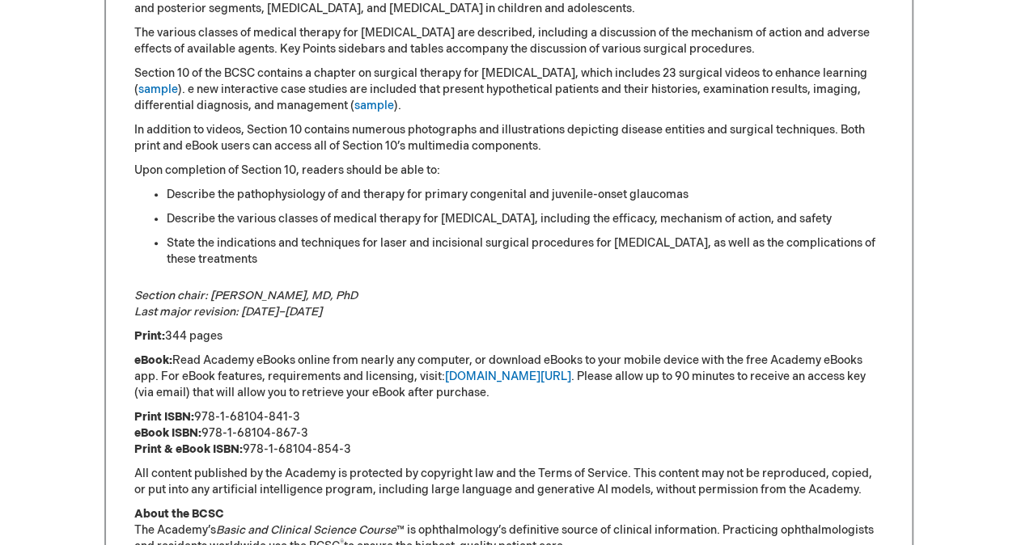
scroll to position [882, 0]
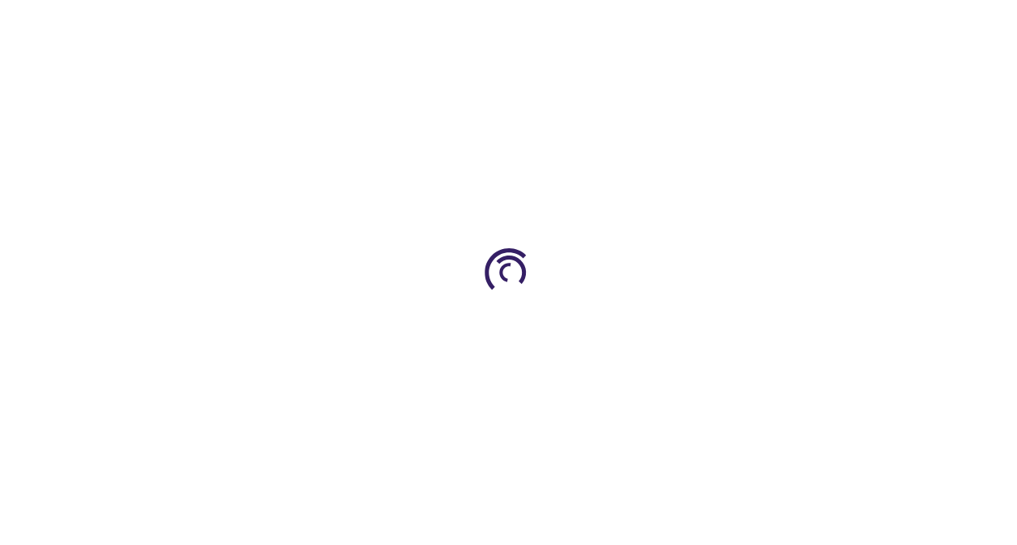
scroll to position [988, 0]
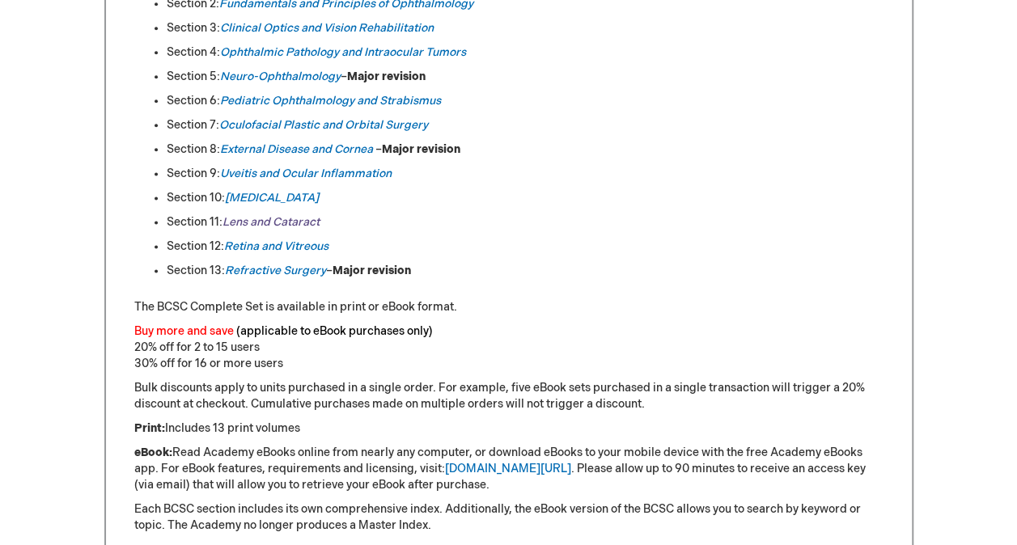
click at [258, 222] on em "Lens and Cataract" at bounding box center [271, 222] width 97 height 14
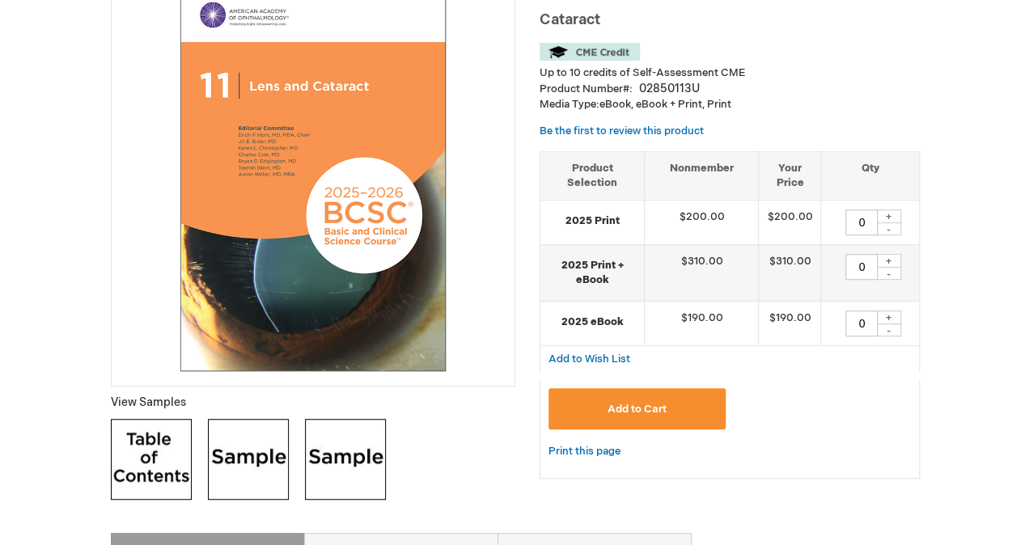
scroll to position [264, 0]
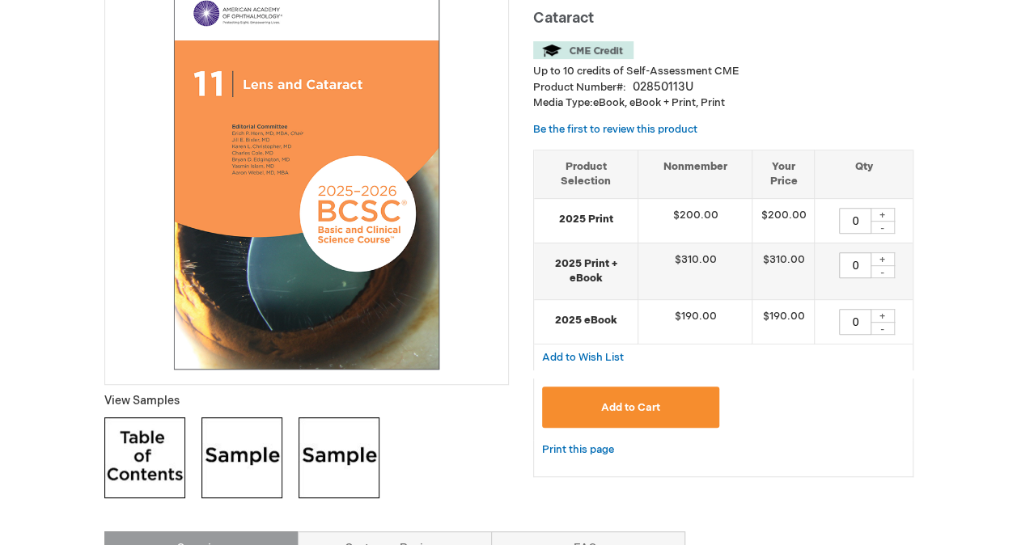
click at [882, 314] on div "+" at bounding box center [883, 316] width 24 height 14
type input "1"
click at [601, 401] on span "Add to Cart" at bounding box center [630, 407] width 59 height 13
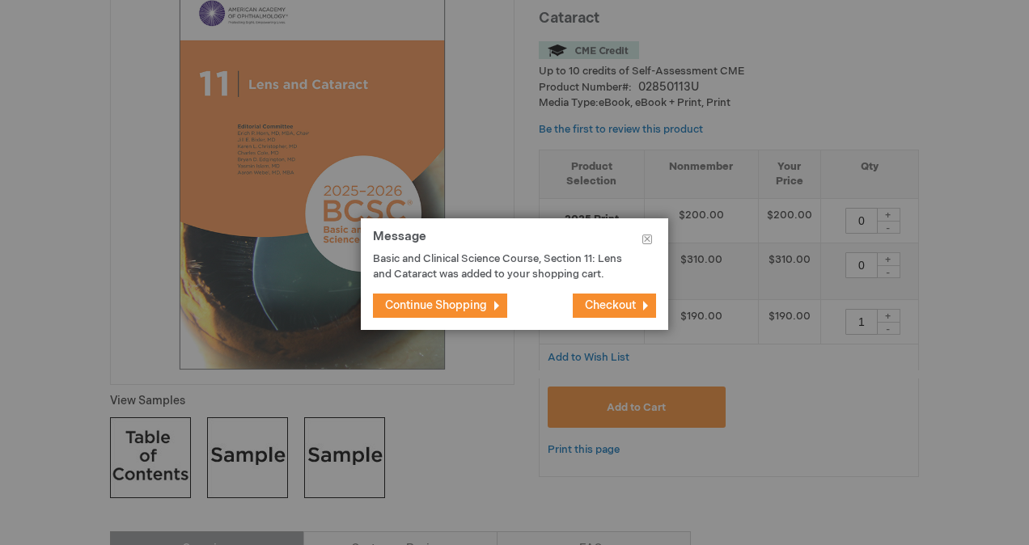
click at [597, 305] on span "Checkout" at bounding box center [610, 306] width 51 height 14
click at [625, 307] on span "Checkout" at bounding box center [610, 306] width 51 height 14
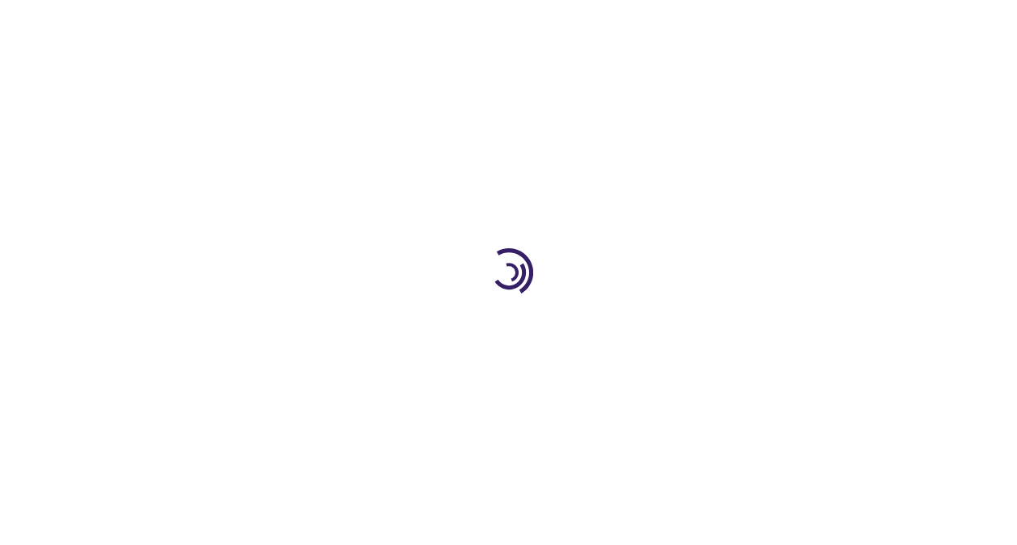
select select "AE"
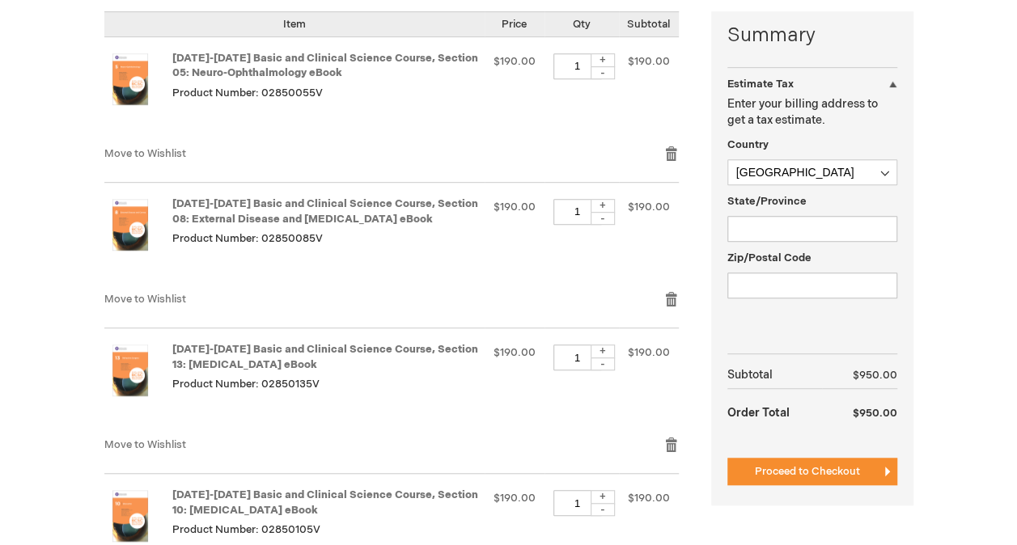
scroll to position [404, 0]
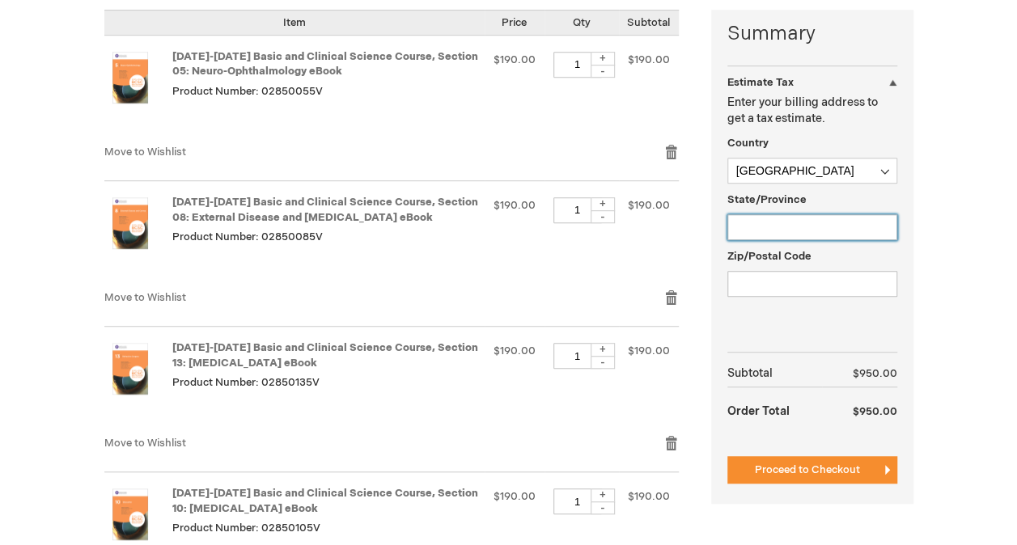
click at [854, 226] on input "State/Province" at bounding box center [812, 227] width 170 height 26
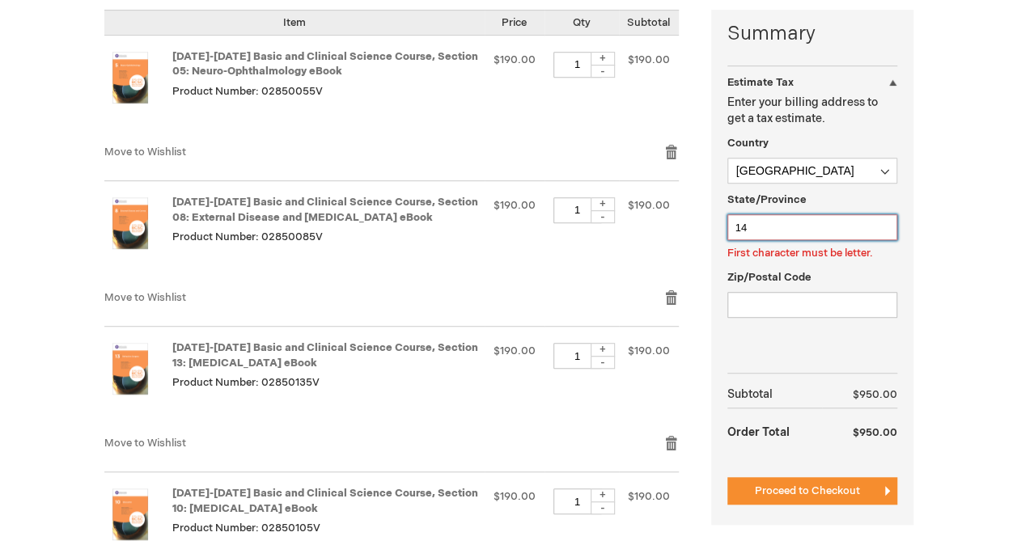
type input "1"
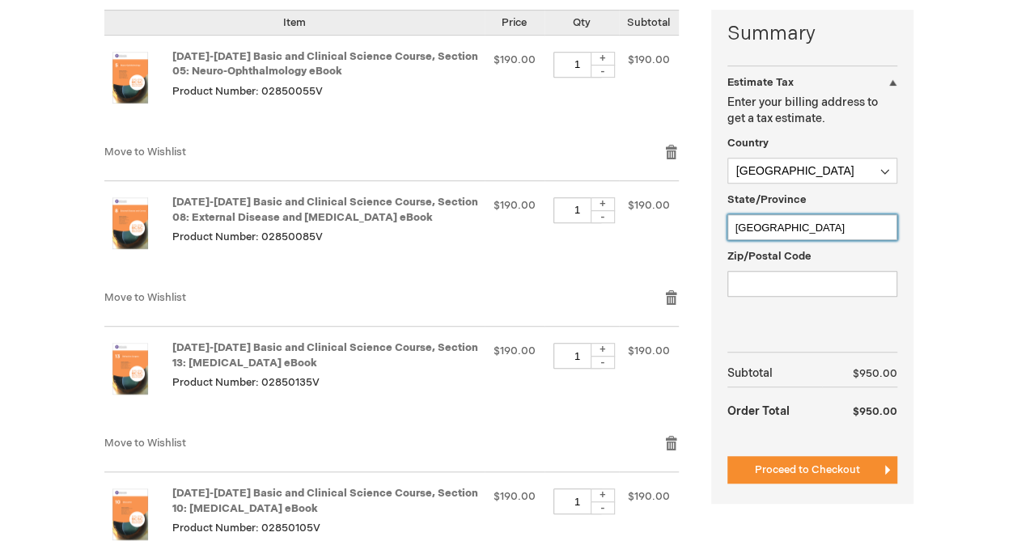
type input "[GEOGRAPHIC_DATA]"
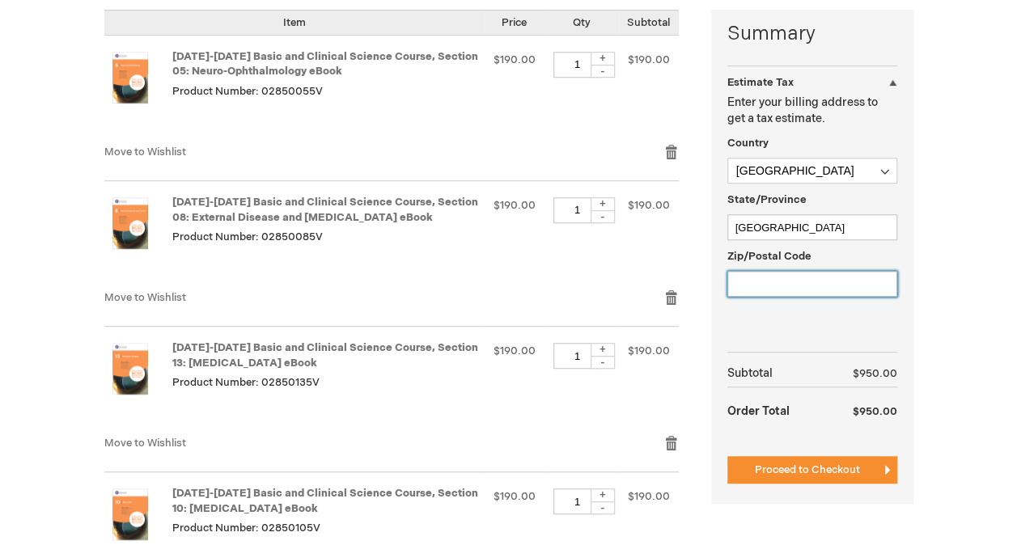
click at [854, 286] on input "Zip/Postal Code" at bounding box center [812, 284] width 170 height 26
type input "1440 [GEOGRAPHIC_DATA] [GEOGRAPHIC_DATA]"
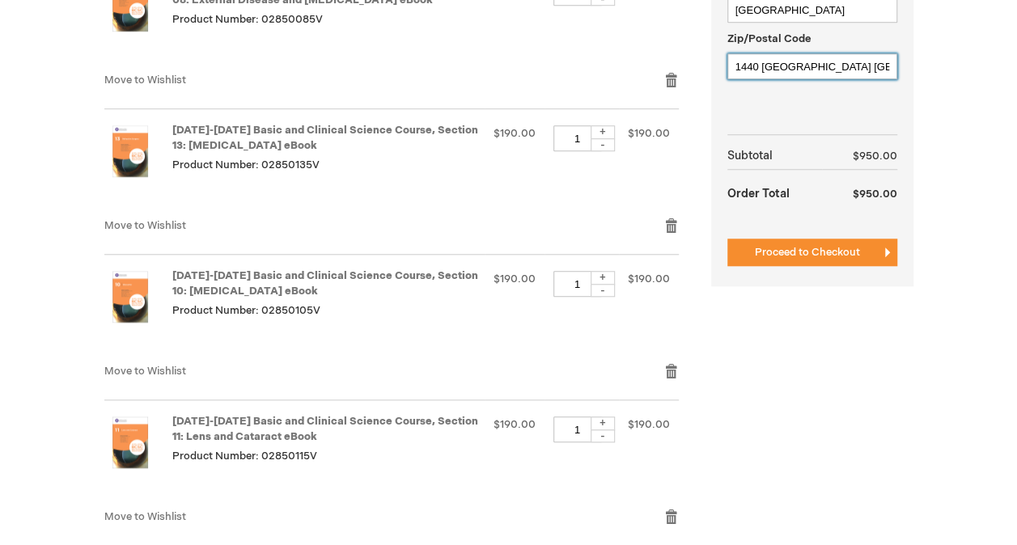
scroll to position [614, 0]
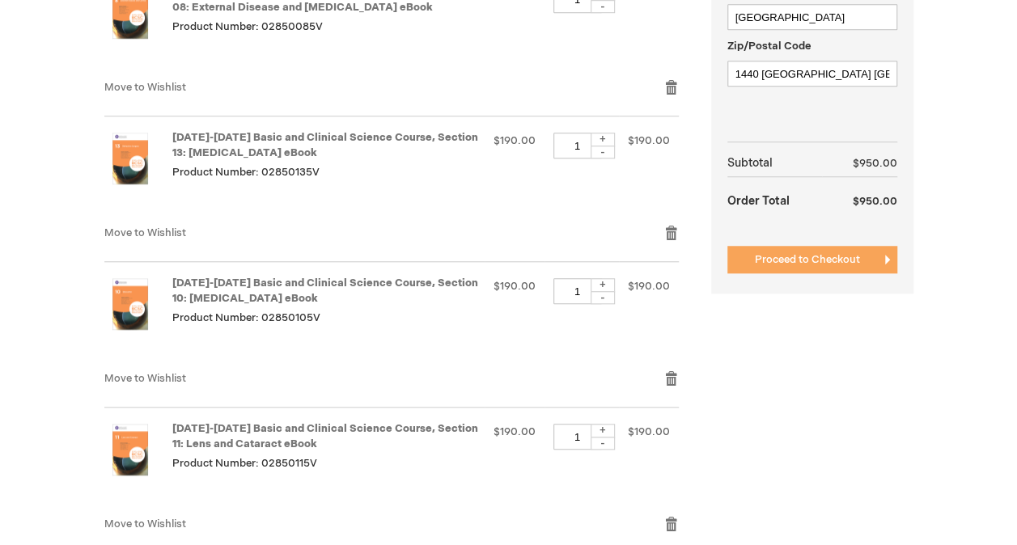
click at [867, 259] on button "Proceed to Checkout" at bounding box center [812, 260] width 170 height 28
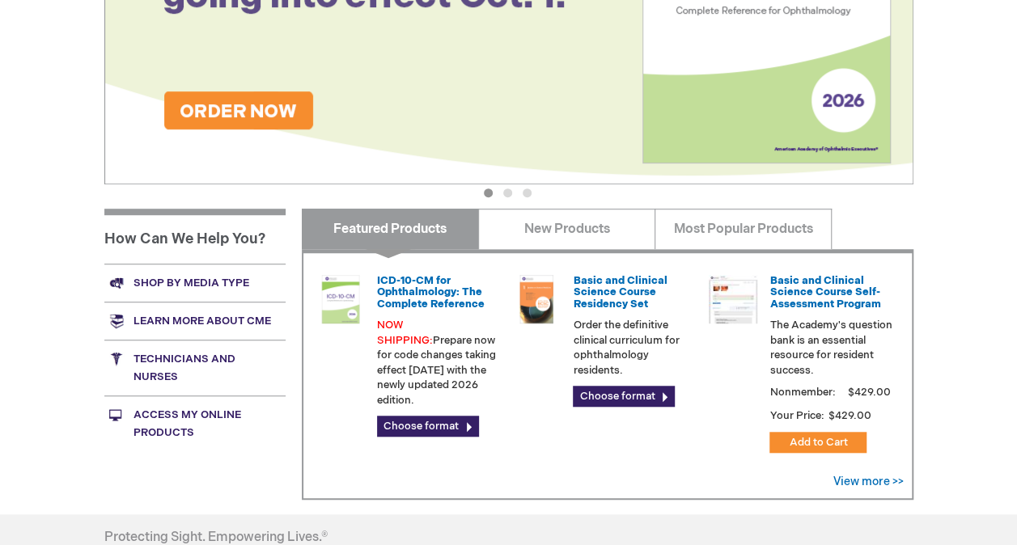
scroll to position [448, 0]
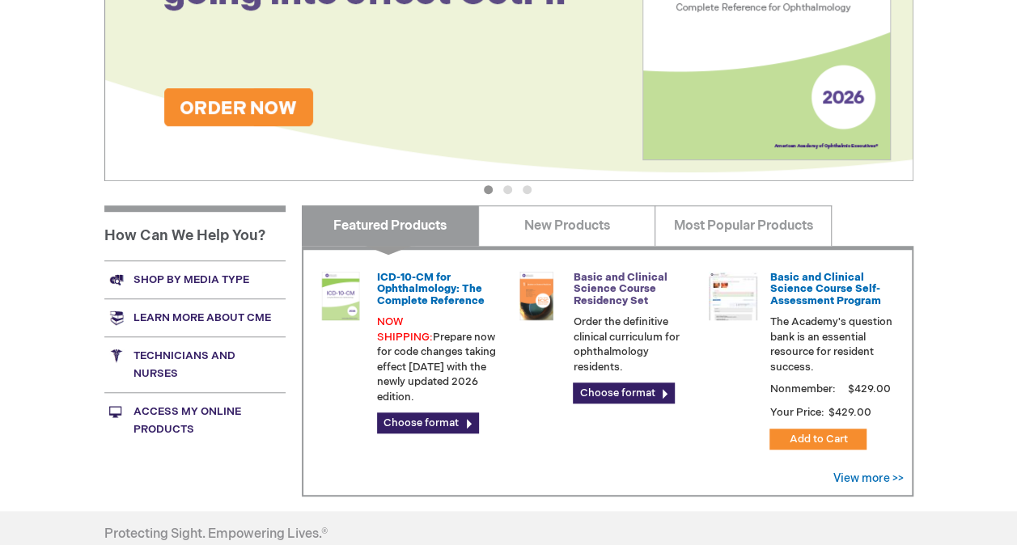
click at [615, 288] on link "Basic and Clinical Science Course Residency Set" at bounding box center [620, 289] width 94 height 36
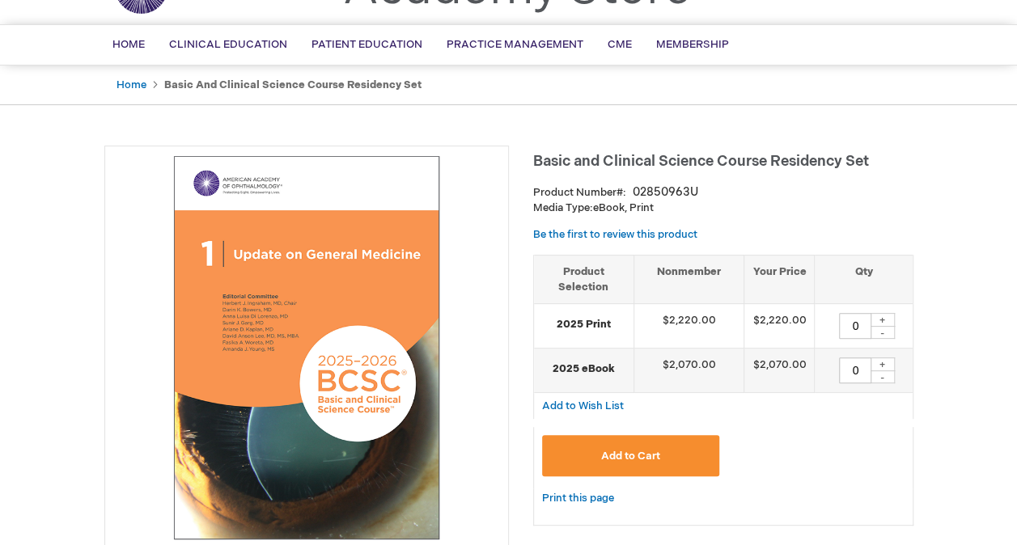
scroll to position [79, 0]
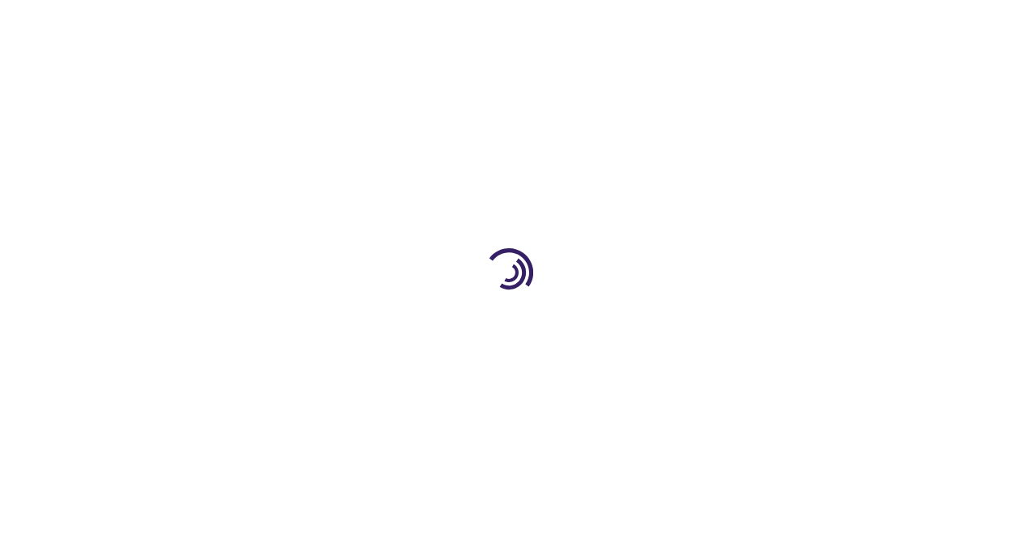
scroll to position [448, 0]
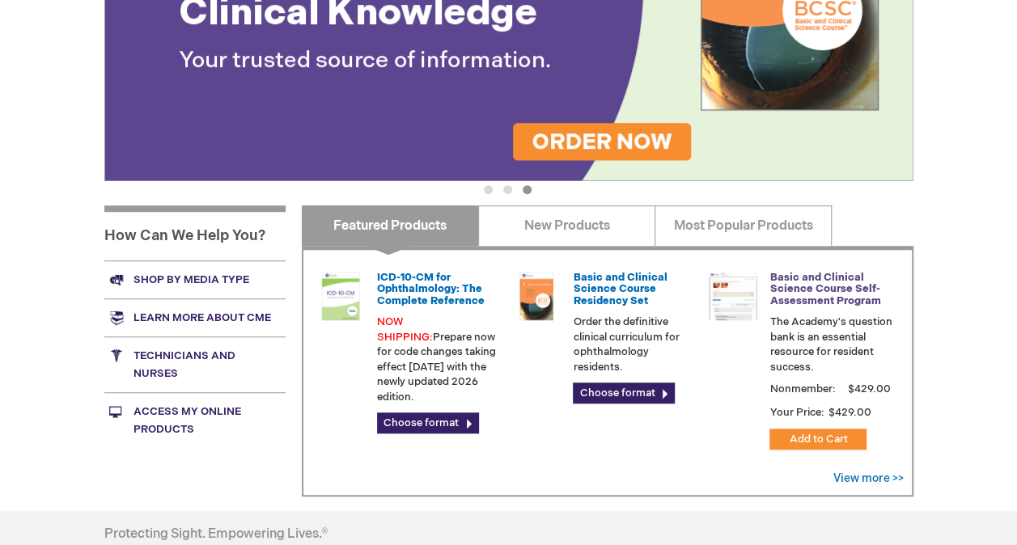
click at [850, 289] on link "Basic and Clinical Science Course Self-Assessment Program" at bounding box center [824, 289] width 111 height 36
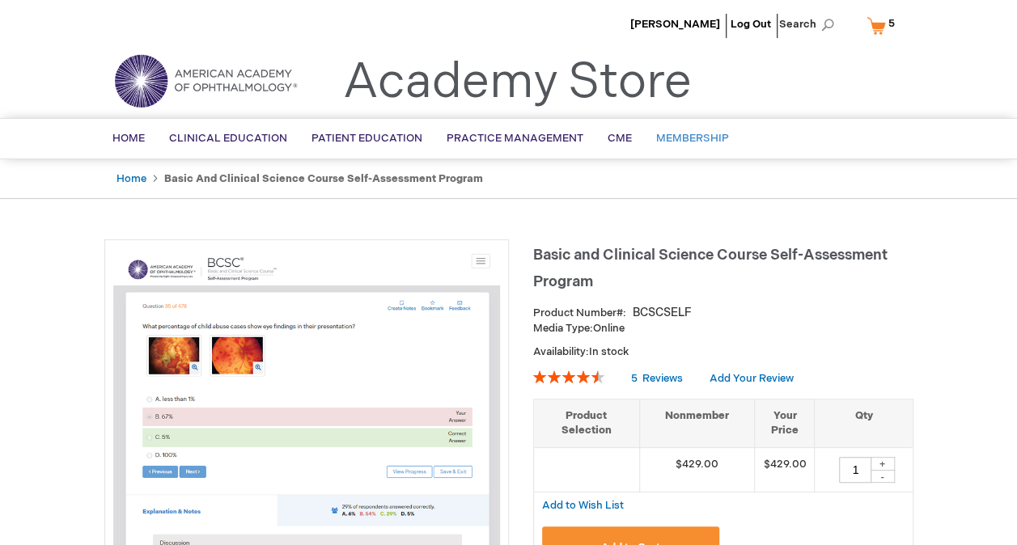
click at [702, 142] on span "Membership" at bounding box center [692, 138] width 73 height 13
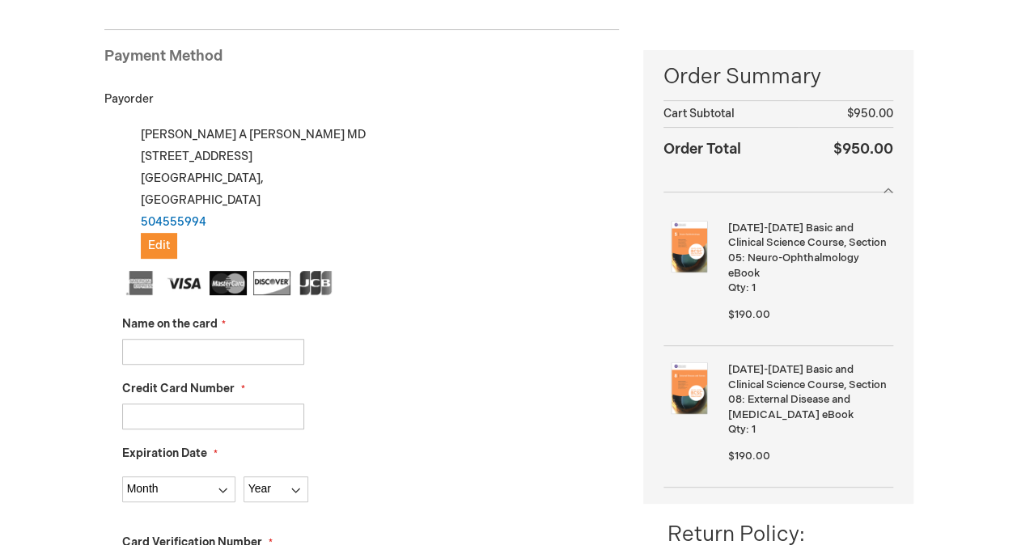
scroll to position [210, 0]
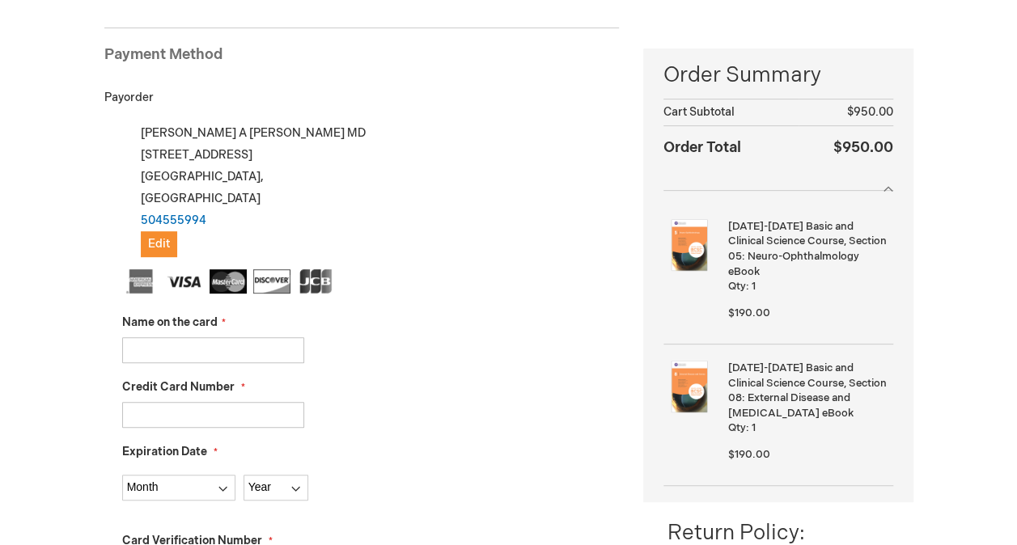
click at [238, 347] on input "Name on the card" at bounding box center [213, 350] width 182 height 26
type input "[PERSON_NAME]"
click at [242, 411] on input "Credit Card Number" at bounding box center [213, 415] width 182 height 26
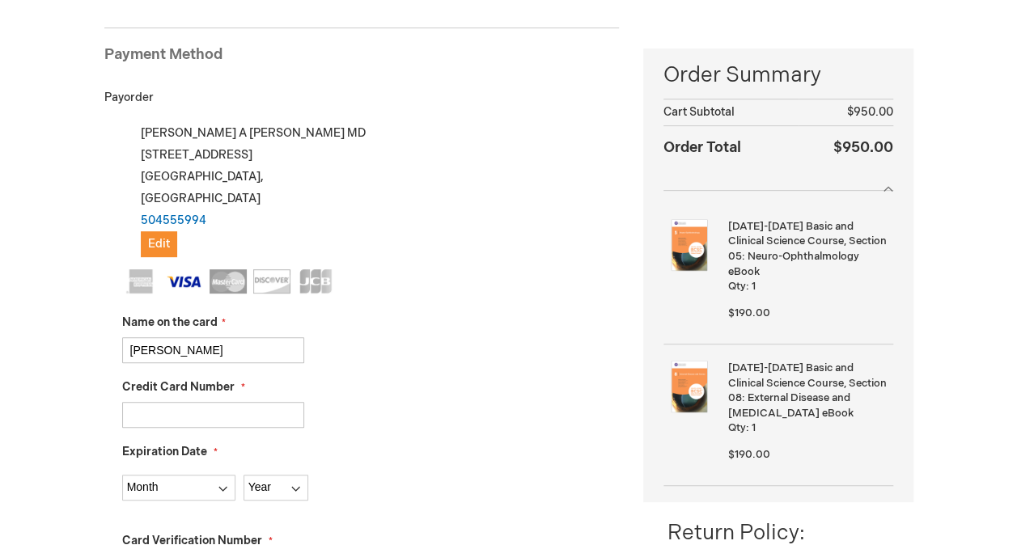
type input "[CREDIT_CARD_NUMBER]"
click at [225, 485] on select "Month 01 - January 02 - February 03 - March 04 - April 05 - May 06 - June 07 - …" at bounding box center [178, 488] width 113 height 26
select select "8"
click at [122, 475] on select "Month 01 - January 02 - February 03 - March 04 - April 05 - May 06 - June 07 - …" at bounding box center [178, 488] width 113 height 26
click at [277, 487] on select "Year 2025 2026 2027 2028 2029 2030 2031 2032 2033 2034 2035" at bounding box center [276, 488] width 65 height 26
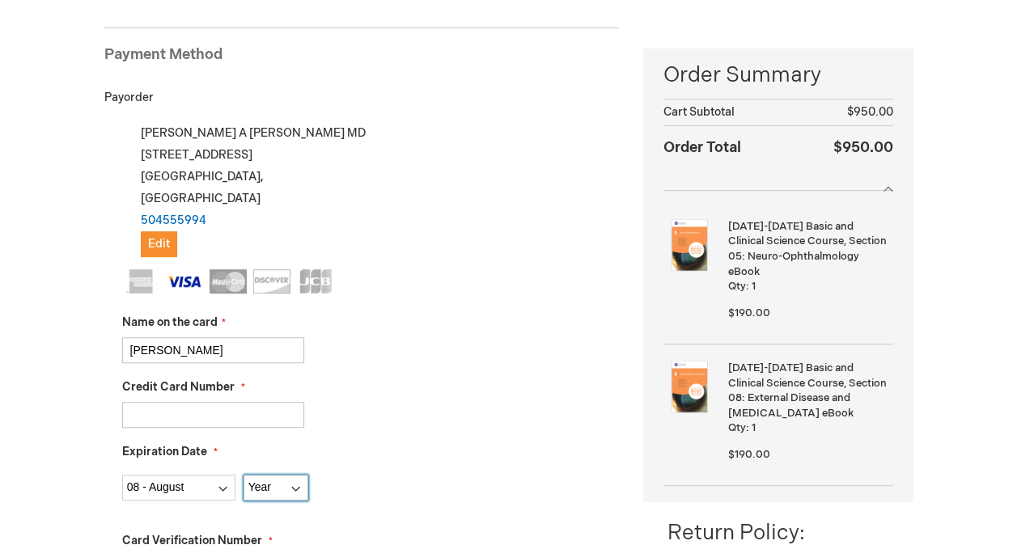
select select "2028"
click at [244, 475] on select "Year 2025 2026 2027 2028 2029 2030 2031 2032 2033 2034 2035" at bounding box center [276, 488] width 65 height 26
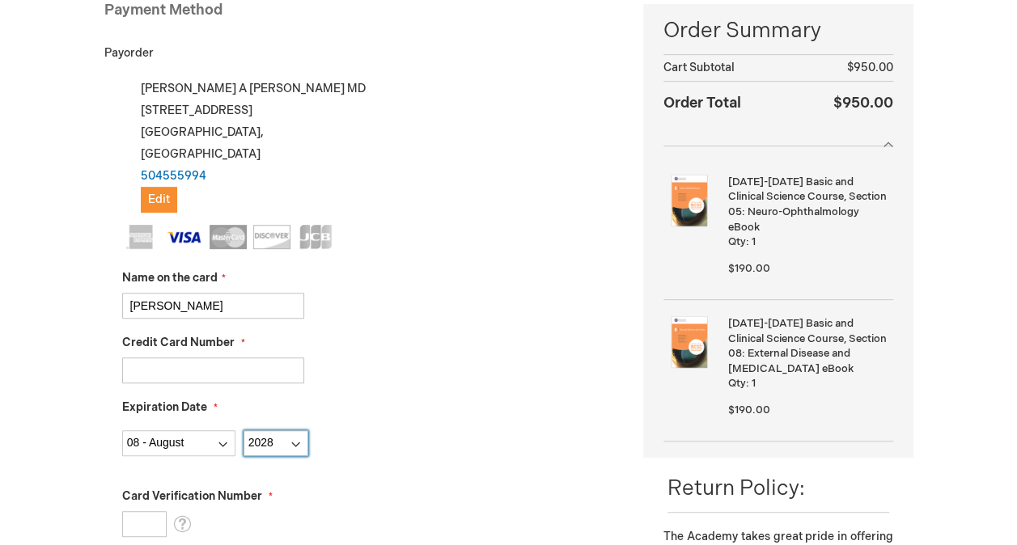
scroll to position [296, 0]
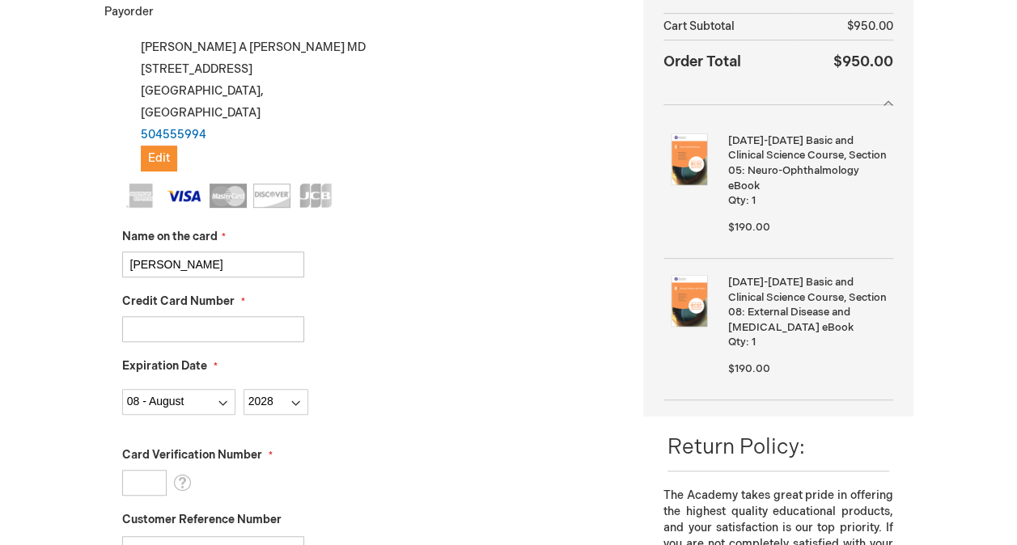
click at [146, 477] on input "Card Verification Number" at bounding box center [144, 483] width 45 height 26
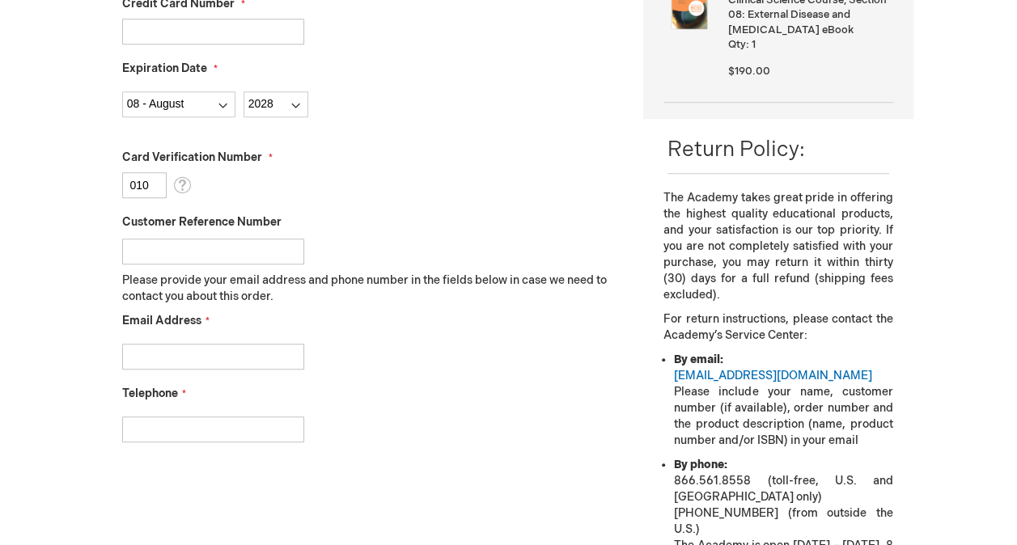
scroll to position [612, 0]
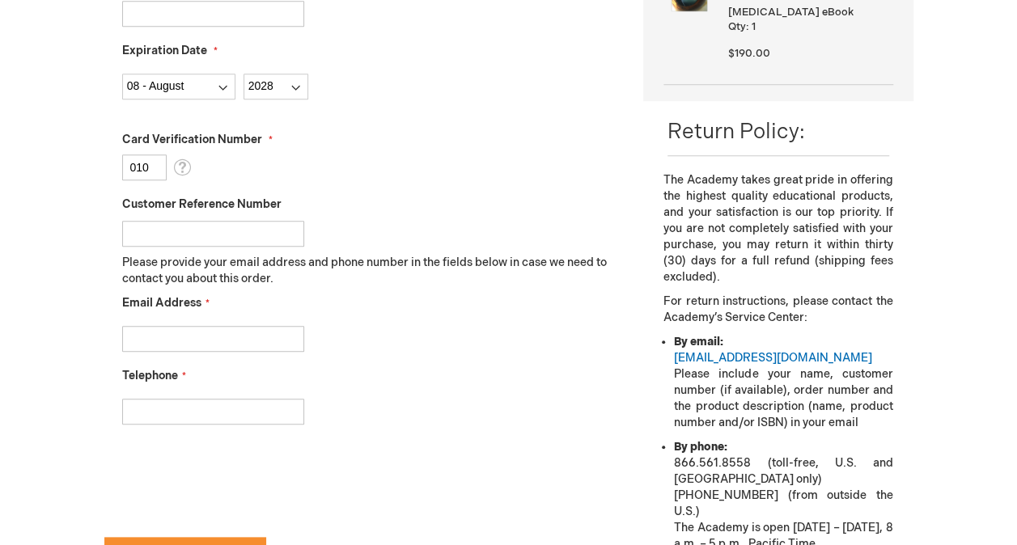
type input "010"
click at [243, 330] on input "Email Address" at bounding box center [213, 339] width 182 height 26
type input "omar.a.almarzouqi@gmail.com"
type input "0504555994"
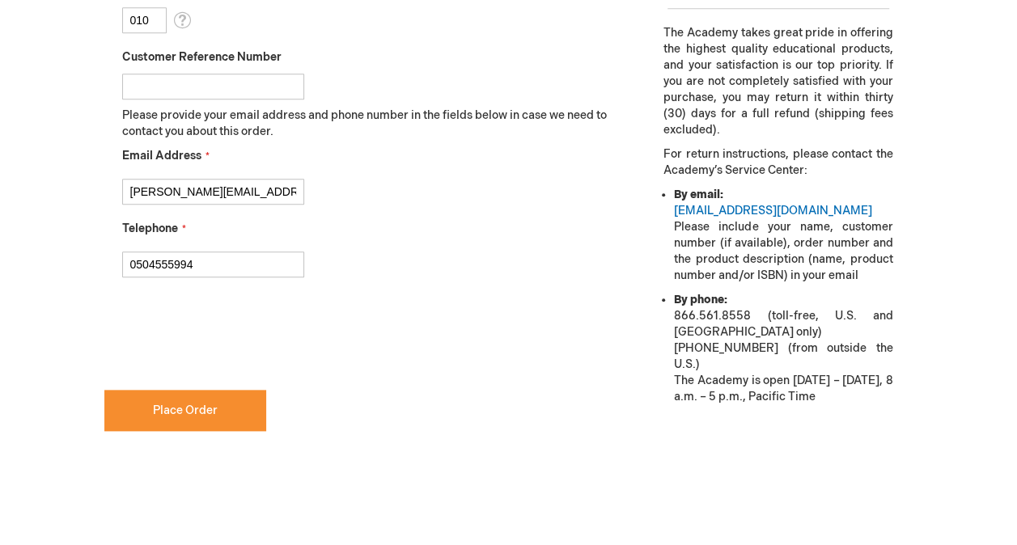
scroll to position [758, 0]
checkbox input "true"
click at [199, 413] on span "Place Order" at bounding box center [185, 412] width 65 height 14
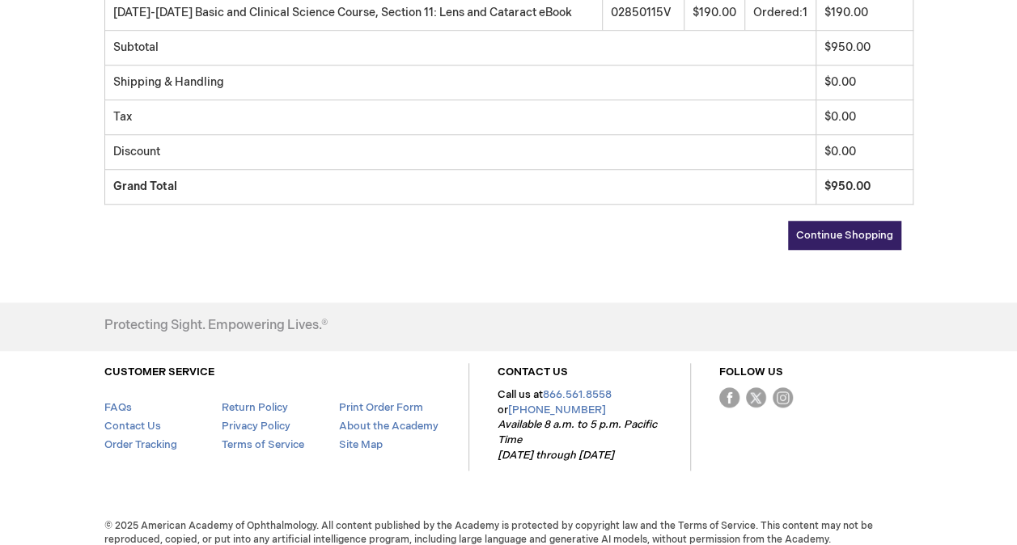
scroll to position [591, 0]
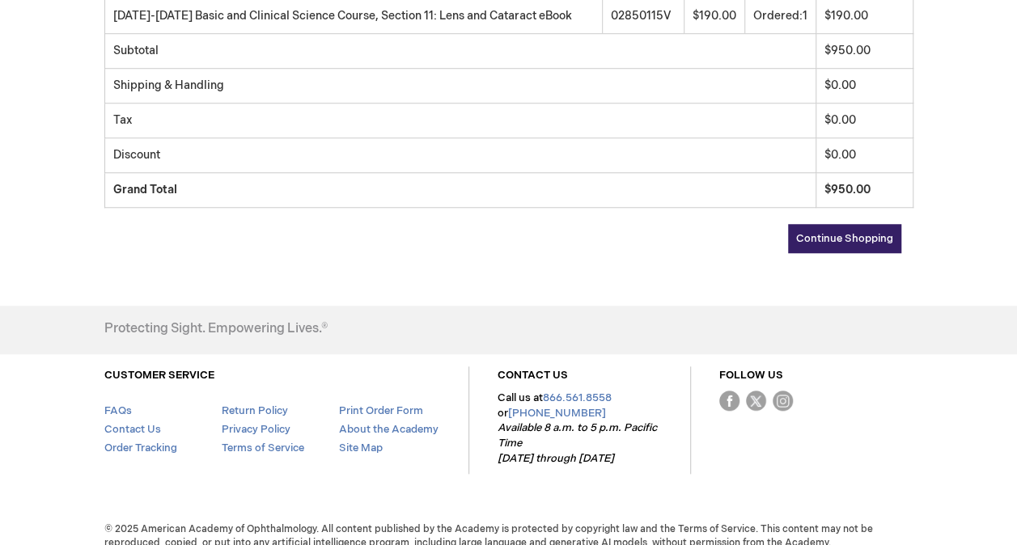
click at [844, 245] on span "Continue Shopping" at bounding box center [844, 238] width 97 height 13
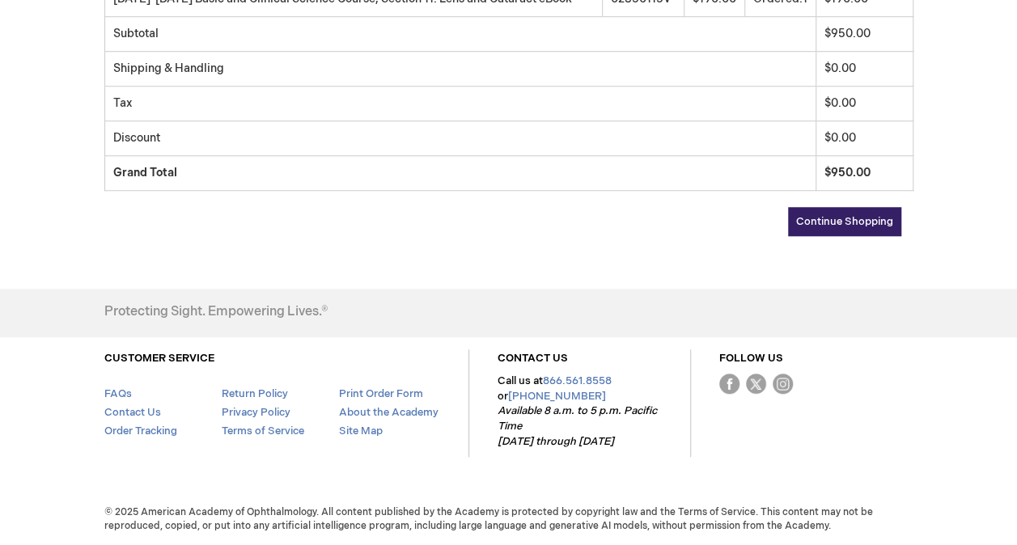
scroll to position [655, 0]
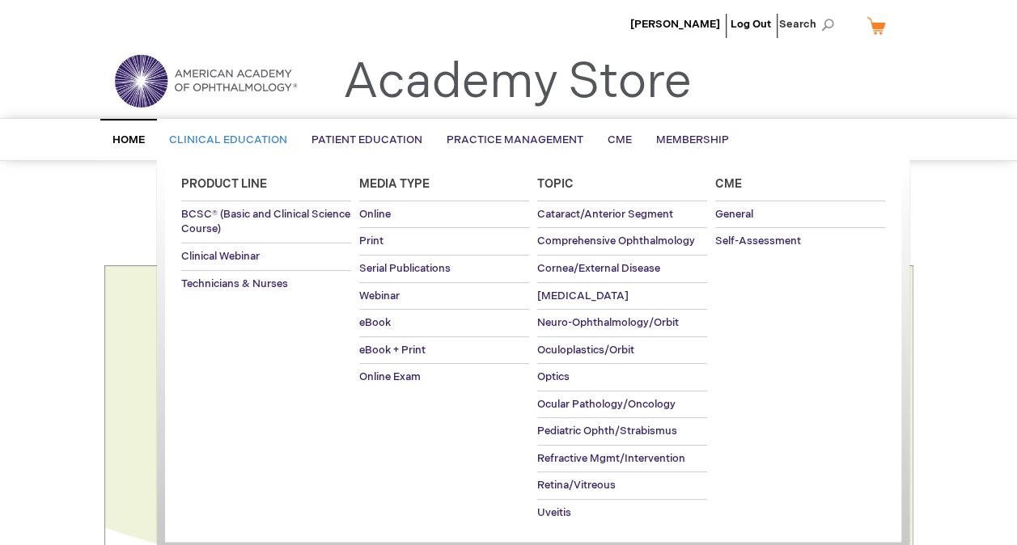
click at [226, 146] on span "Clinical Education" at bounding box center [228, 140] width 118 height 13
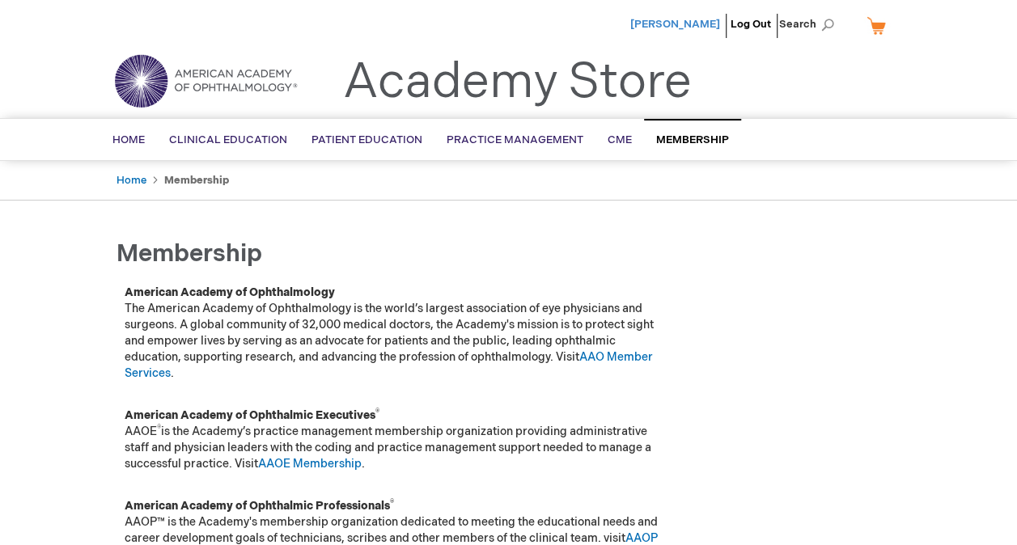
click at [676, 27] on span "[PERSON_NAME]" at bounding box center [675, 24] width 90 height 13
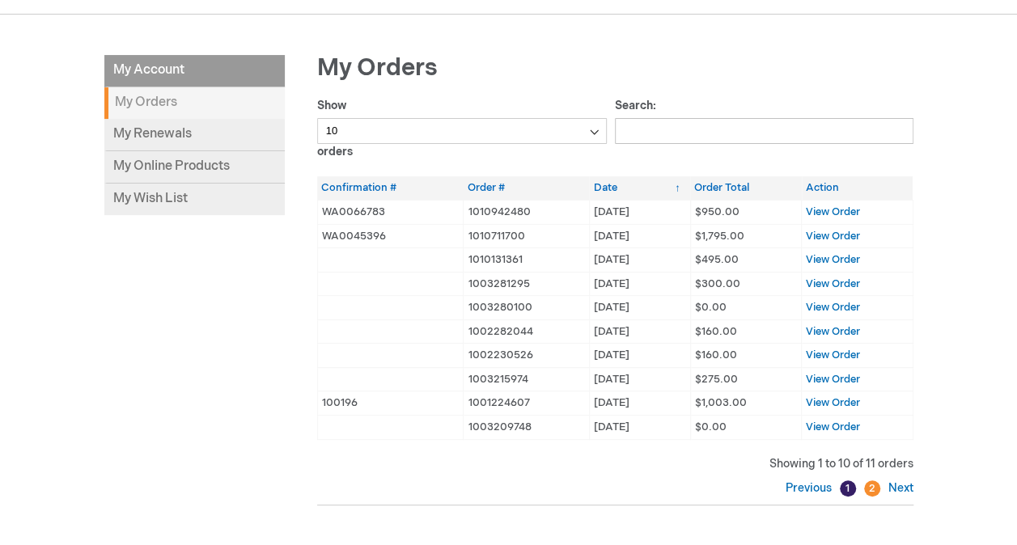
scroll to position [186, 0]
click at [856, 212] on span "View Order" at bounding box center [833, 210] width 54 height 13
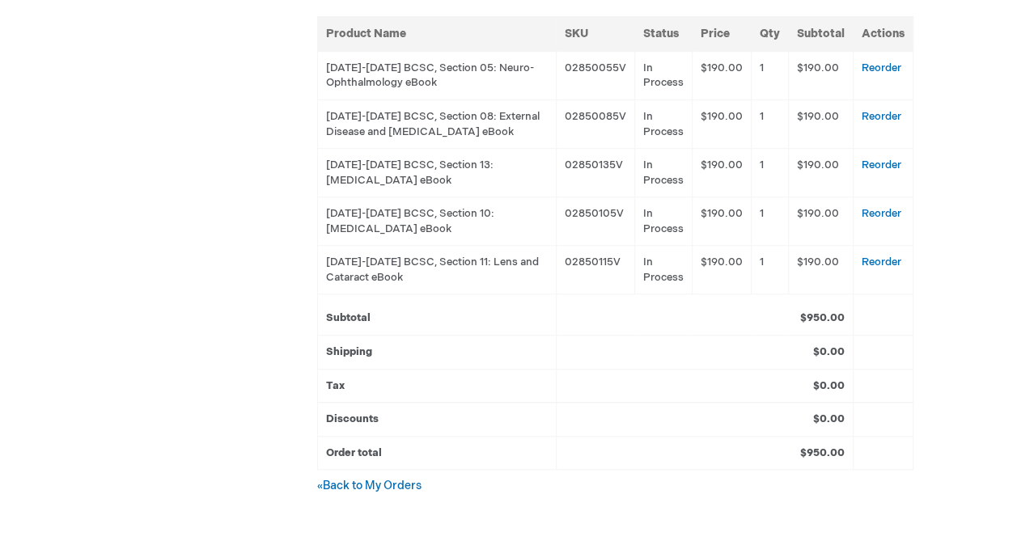
scroll to position [574, 0]
click at [893, 256] on link "Reorder" at bounding box center [882, 262] width 40 height 13
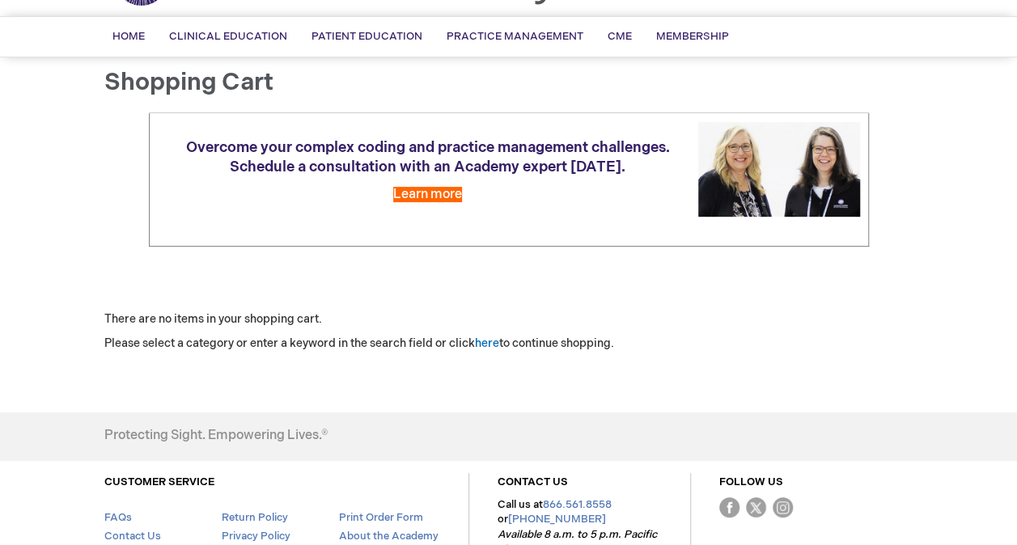
scroll to position [91, 0]
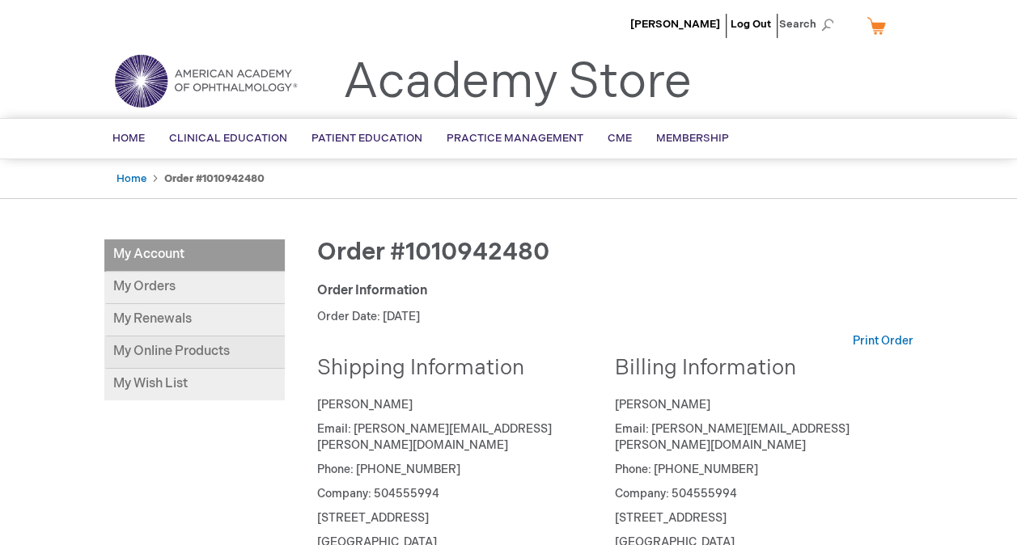
click at [205, 348] on link "My Online Products" at bounding box center [194, 353] width 180 height 32
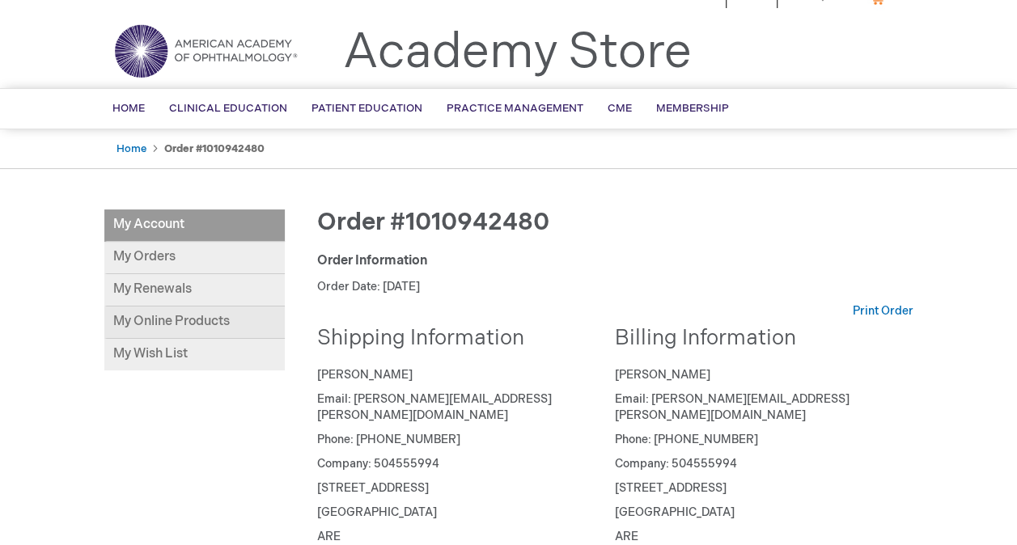
scroll to position [26, 0]
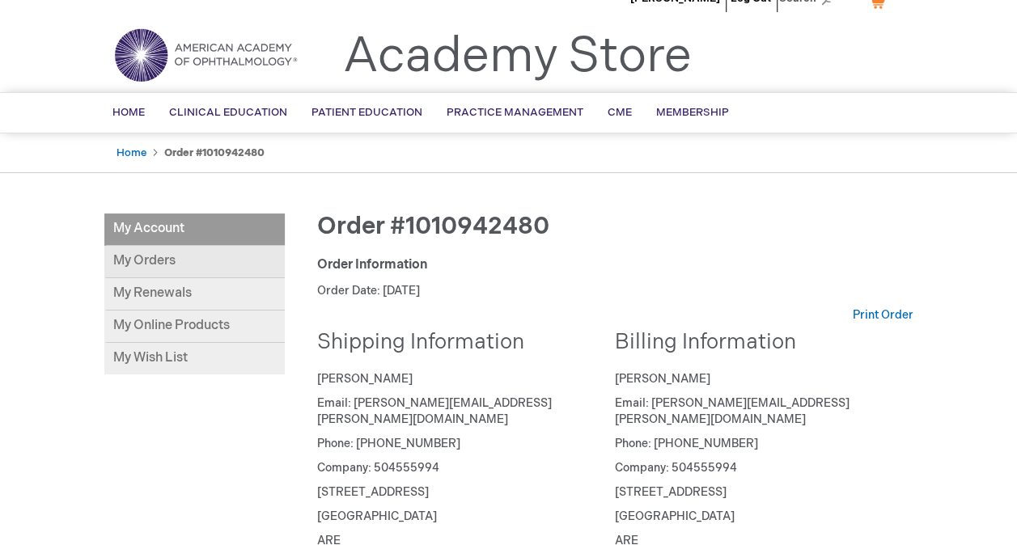
click at [199, 252] on link "My Orders" at bounding box center [194, 262] width 180 height 32
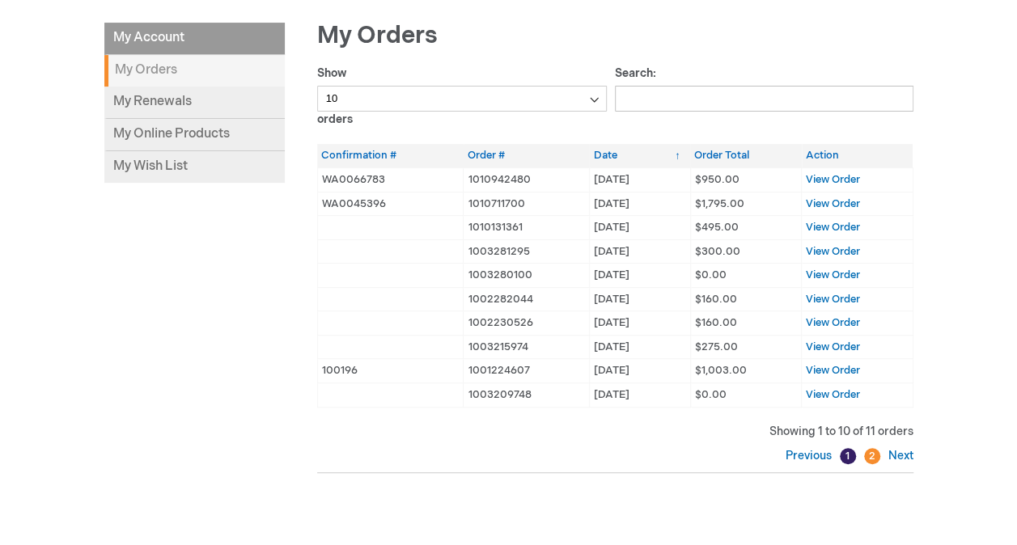
scroll to position [220, 0]
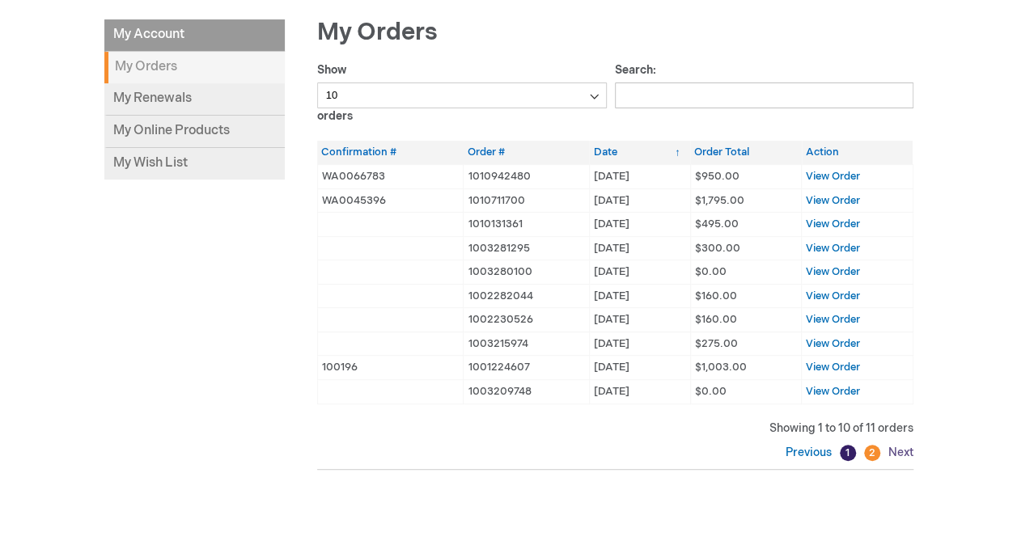
click at [905, 447] on link "Next" at bounding box center [898, 453] width 29 height 14
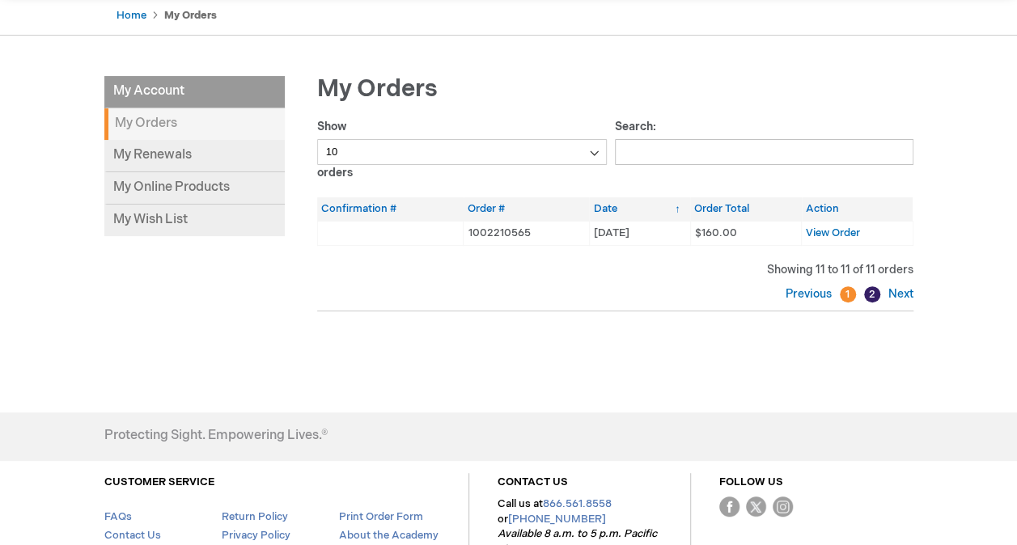
scroll to position [162, 0]
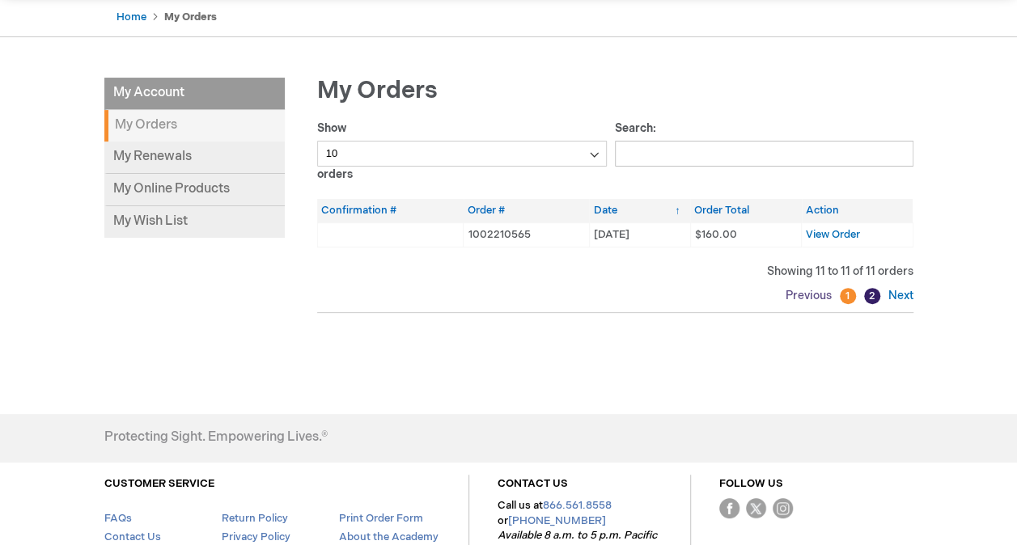
click at [811, 295] on link "Previous" at bounding box center [811, 296] width 50 height 14
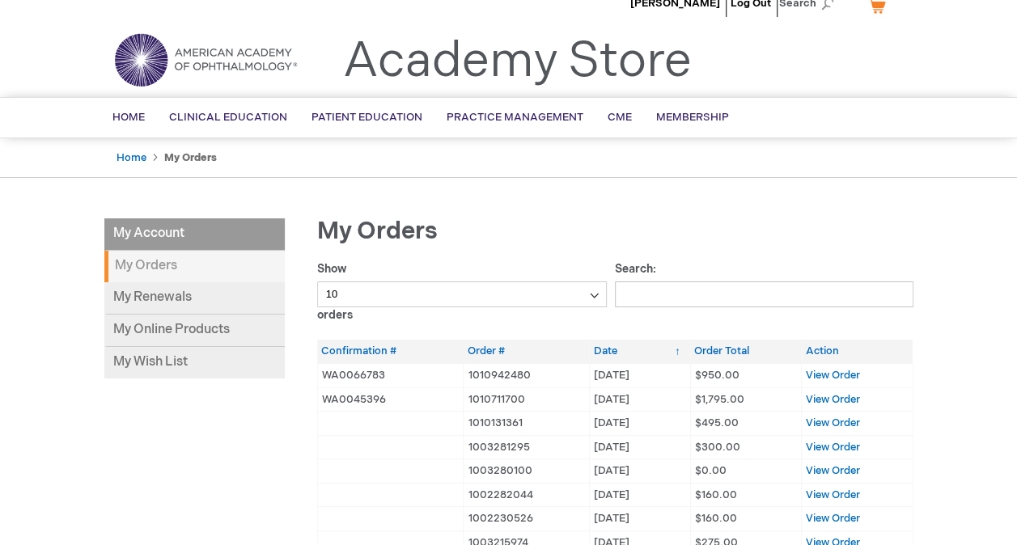
scroll to position [0, 0]
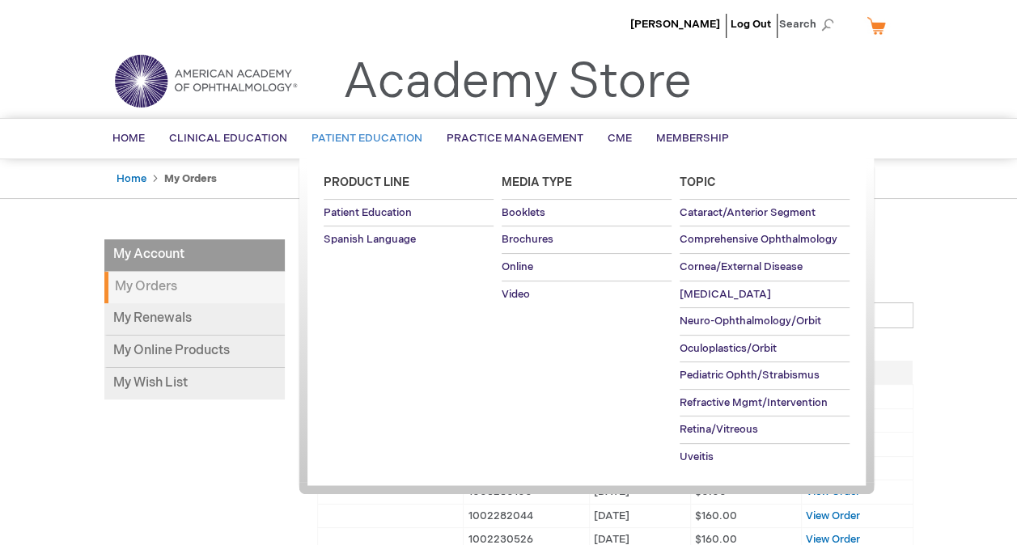
click at [303, 153] on link "Patient Education" at bounding box center [366, 139] width 135 height 40
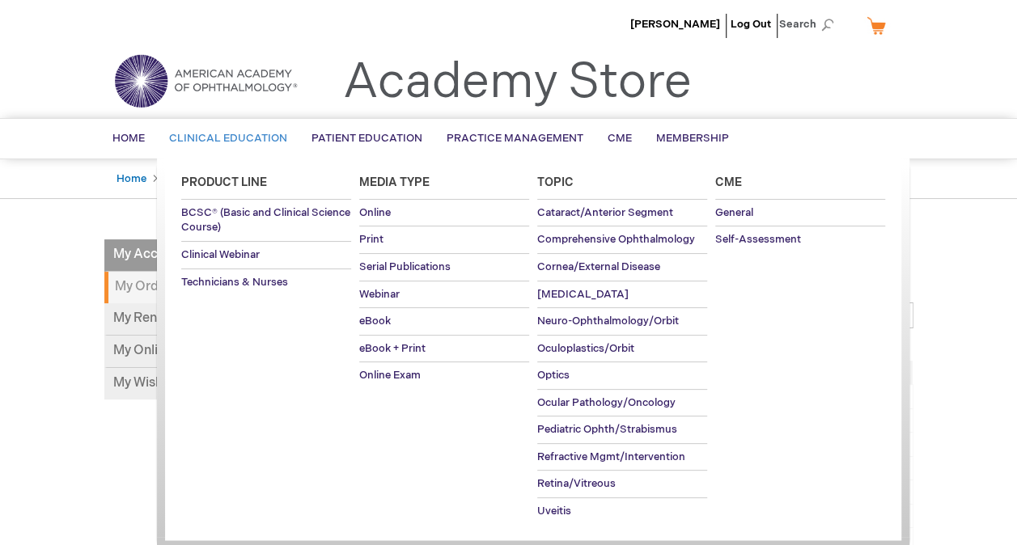
click at [260, 138] on span "Clinical Education" at bounding box center [228, 138] width 118 height 13
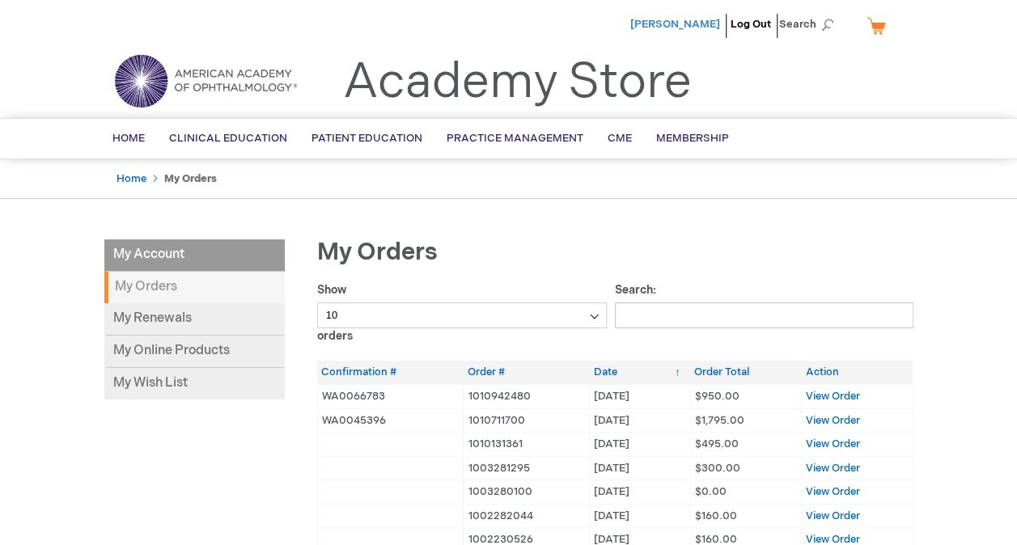
click at [688, 29] on span "[PERSON_NAME]" at bounding box center [675, 24] width 90 height 13
click at [691, 145] on link "Membership" at bounding box center [692, 139] width 97 height 40
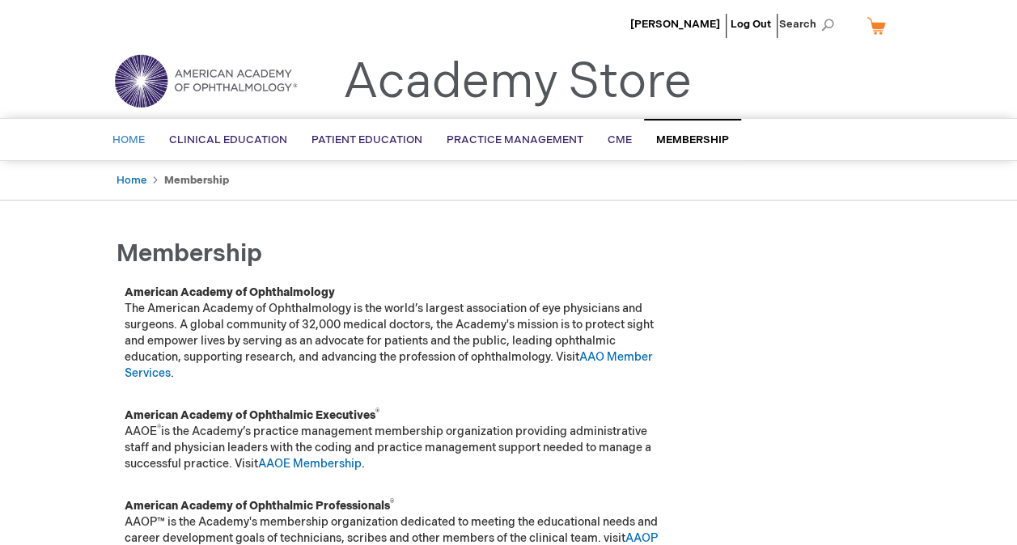
click at [121, 146] on link "Home" at bounding box center [128, 141] width 57 height 40
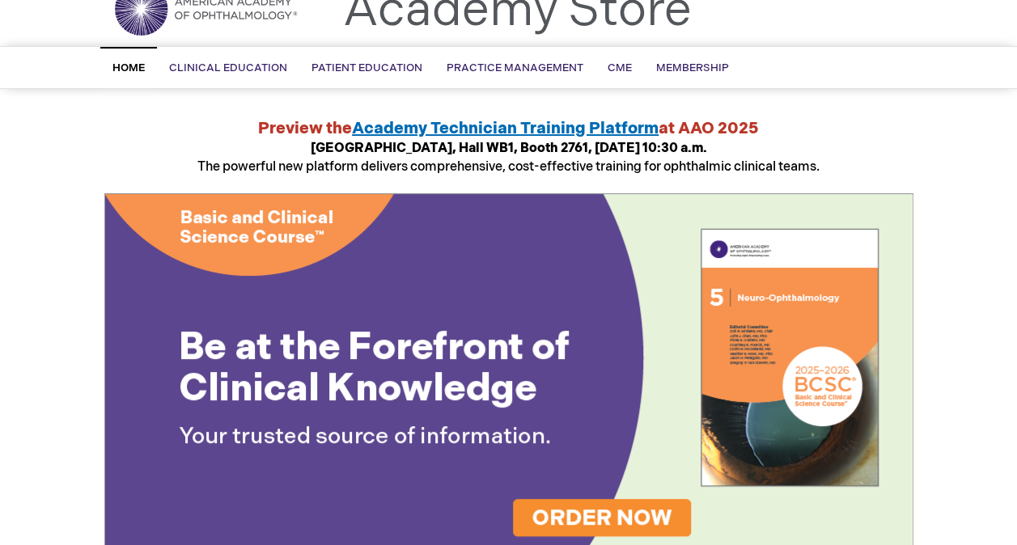
scroll to position [61, 0]
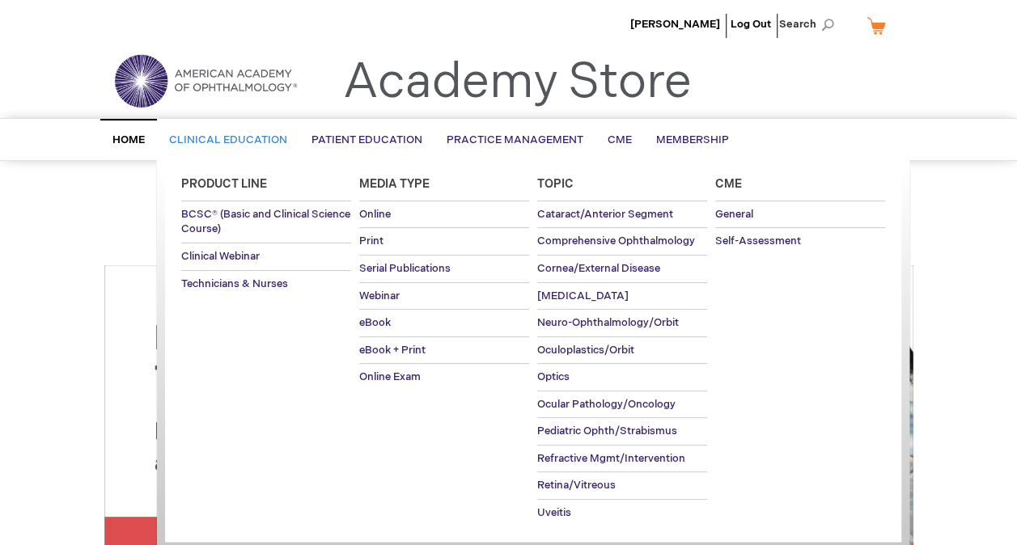
click at [257, 134] on span "Clinical Education" at bounding box center [228, 140] width 118 height 13
click at [272, 220] on link "BCSC® (Basic and Clinical Science Course)" at bounding box center [266, 221] width 170 height 41
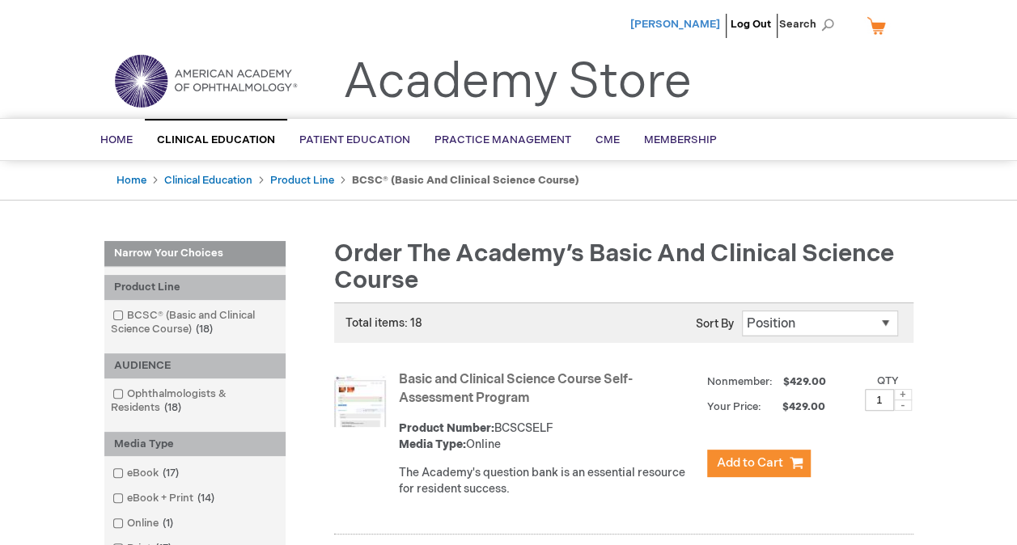
click at [679, 21] on span "[PERSON_NAME]" at bounding box center [675, 24] width 90 height 13
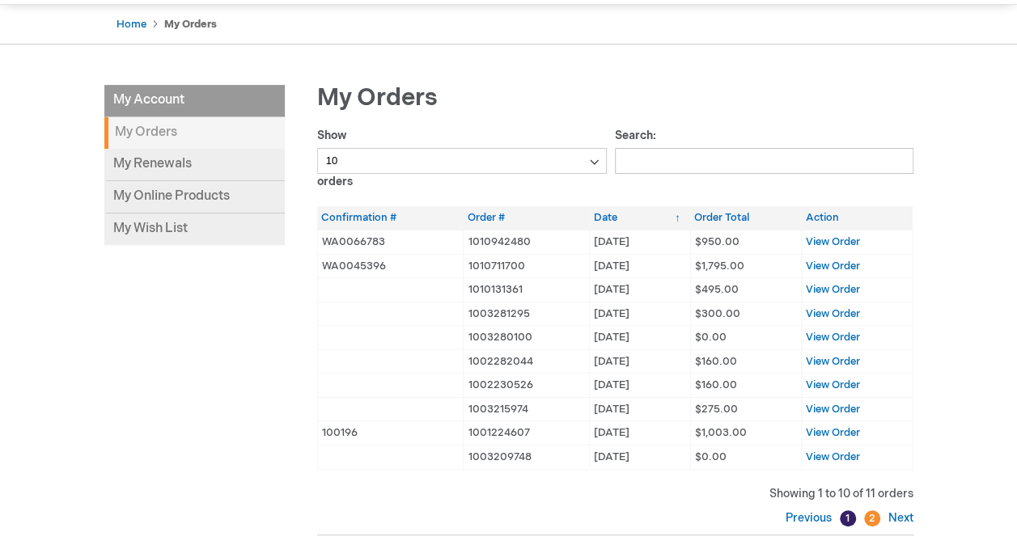
scroll to position [159, 0]
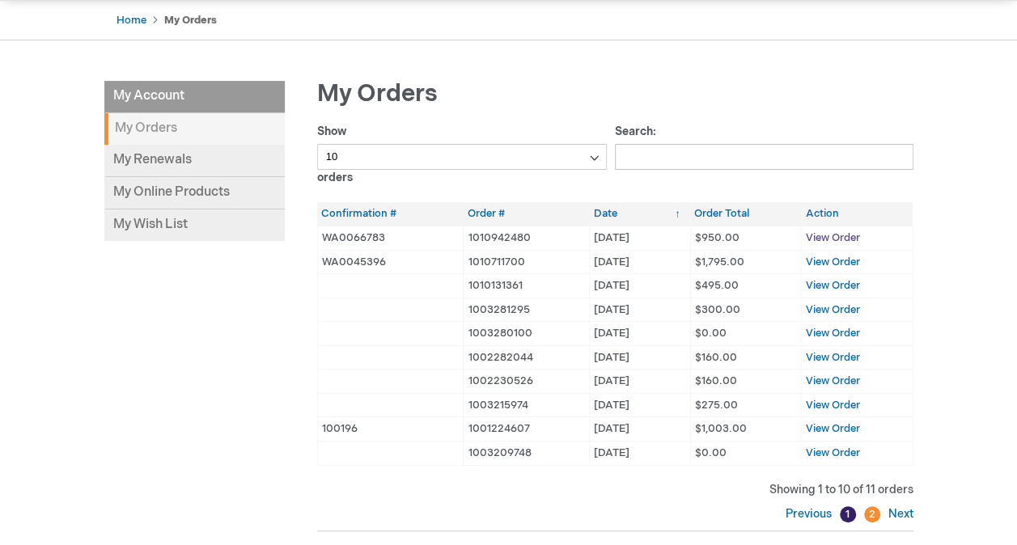
click at [840, 243] on span "View Order" at bounding box center [833, 237] width 54 height 13
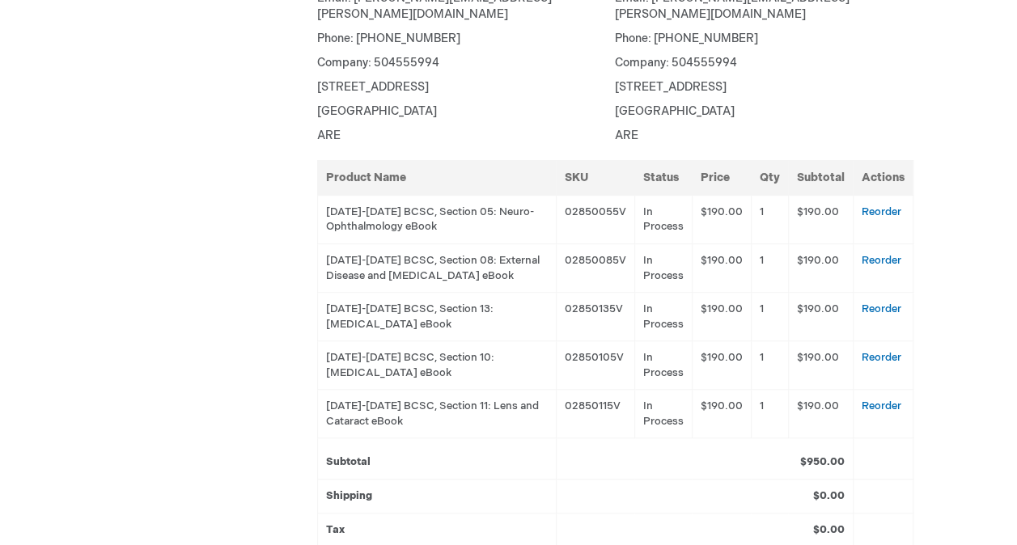
scroll to position [429, 0]
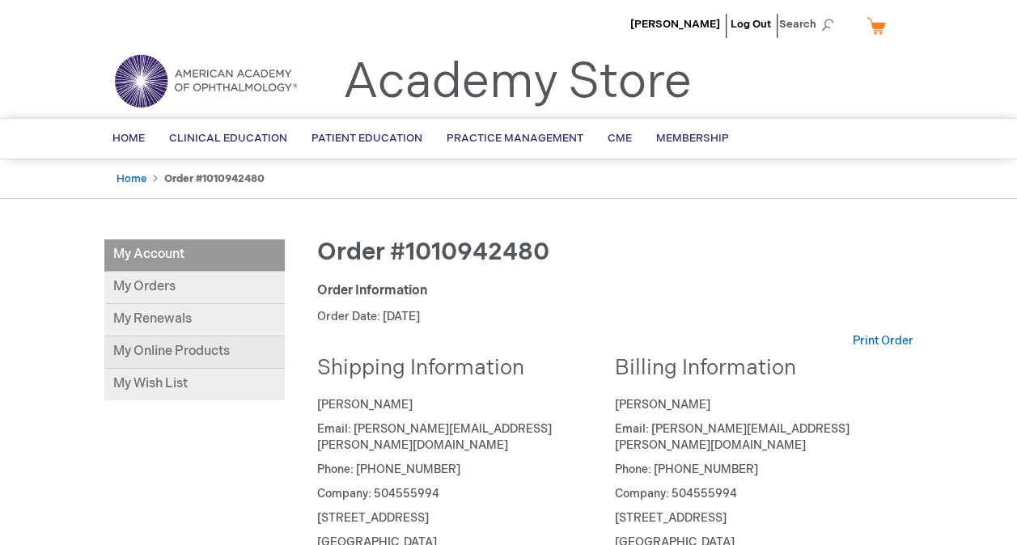
click at [172, 341] on link "My Online Products" at bounding box center [194, 353] width 180 height 32
